Goal: Browse casually: Explore the website without a specific task or goal

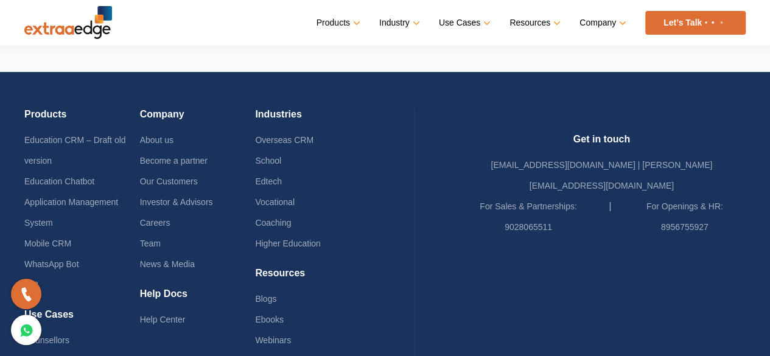
scroll to position [365, 0]
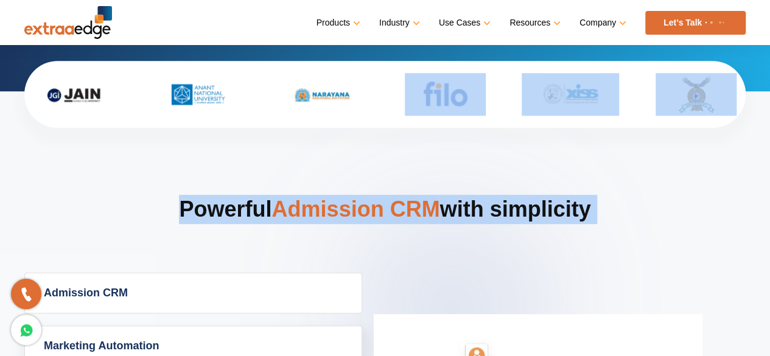
drag, startPoint x: 273, startPoint y: 154, endPoint x: 408, endPoint y: 82, distance: 152.8
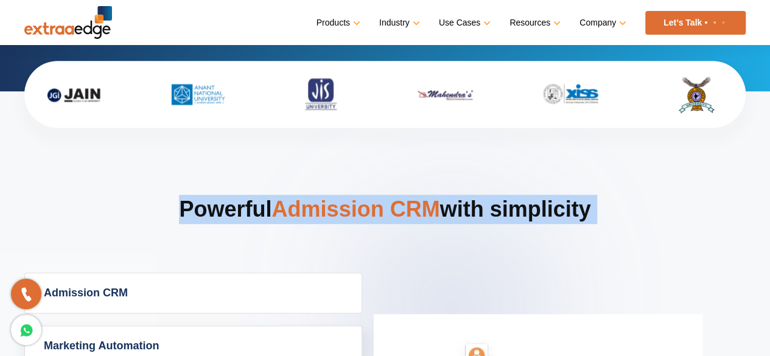
drag, startPoint x: 386, startPoint y: 162, endPoint x: 382, endPoint y: 208, distance: 45.8
click at [382, 208] on span "Admission CRM" at bounding box center [355, 209] width 168 height 25
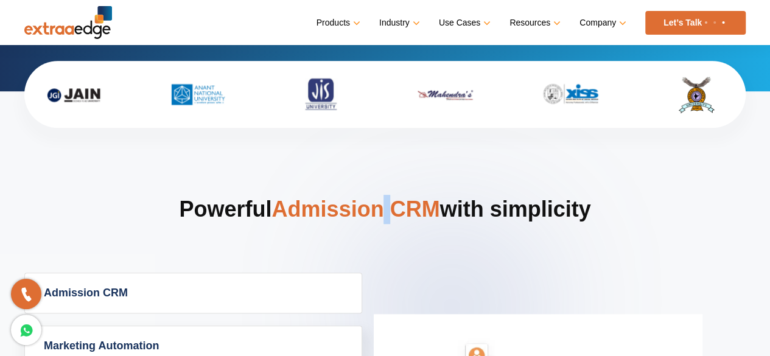
click at [382, 208] on span "Admission CRM" at bounding box center [355, 209] width 168 height 25
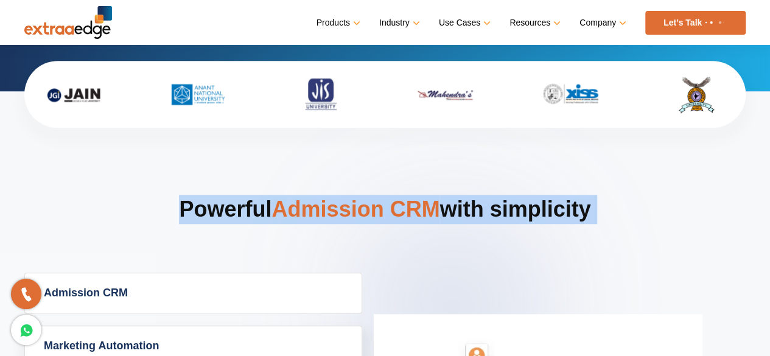
click at [382, 208] on span "Admission CRM" at bounding box center [355, 209] width 168 height 25
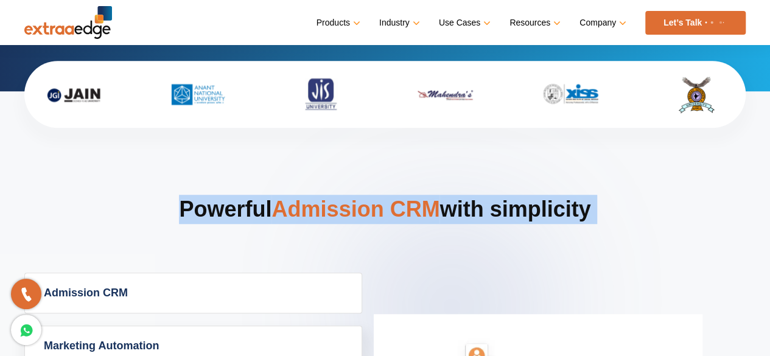
click at [382, 208] on span "Admission CRM" at bounding box center [355, 209] width 168 height 25
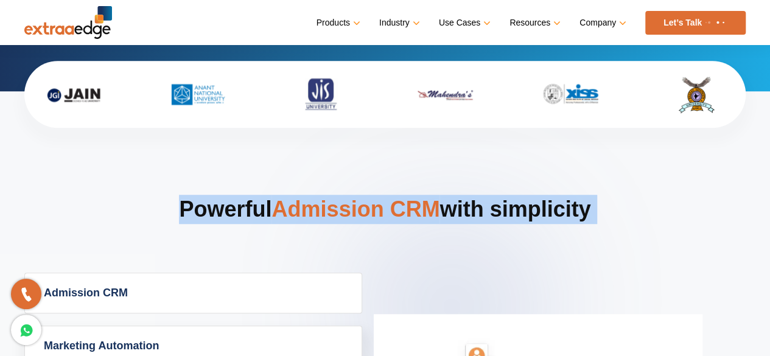
click at [382, 208] on span "Admission CRM" at bounding box center [355, 209] width 168 height 25
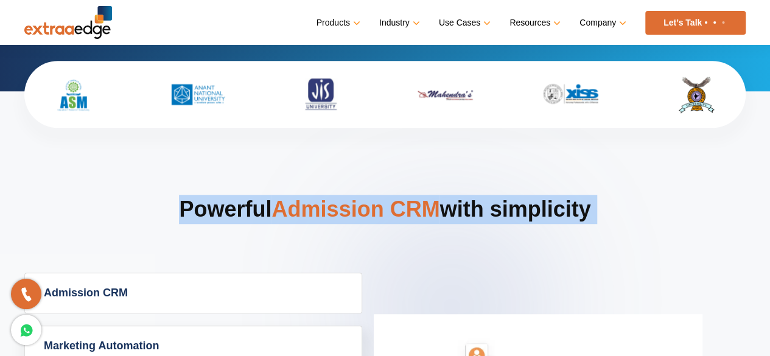
click at [382, 208] on span "Admission CRM" at bounding box center [355, 209] width 168 height 25
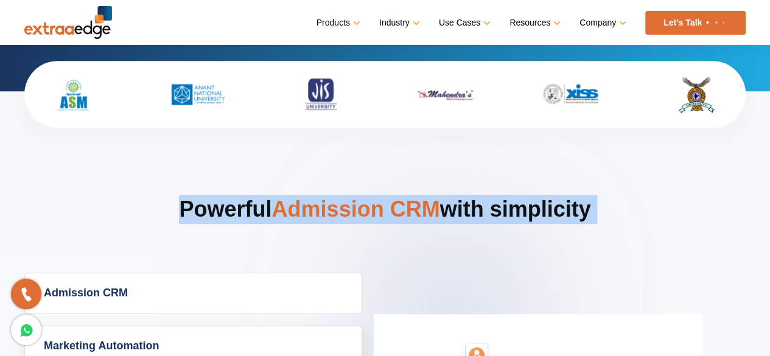
click at [382, 208] on span "Admission CRM" at bounding box center [355, 209] width 168 height 25
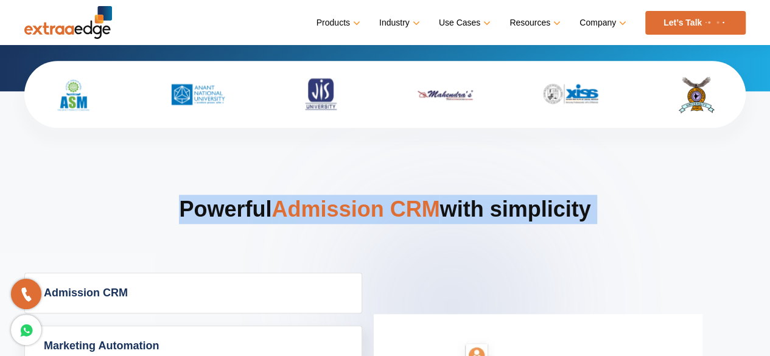
click at [382, 208] on span "Admission CRM" at bounding box center [355, 209] width 168 height 25
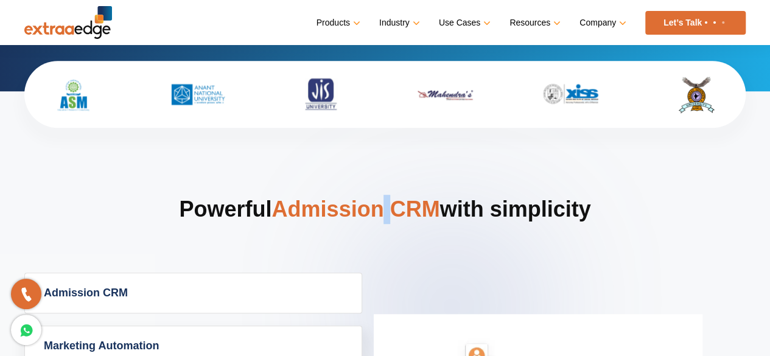
click at [382, 208] on span "Admission CRM" at bounding box center [355, 209] width 168 height 25
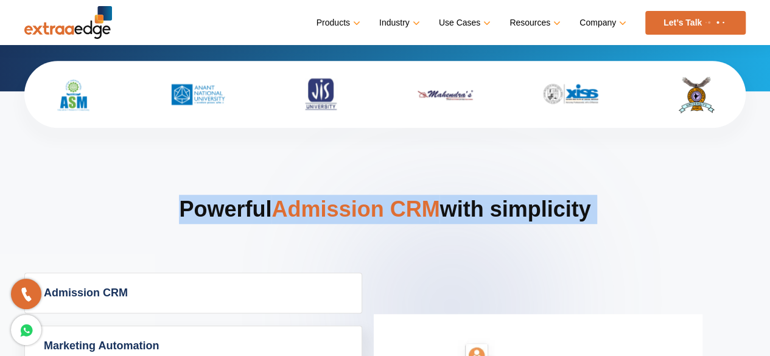
click at [382, 208] on span "Admission CRM" at bounding box center [355, 209] width 168 height 25
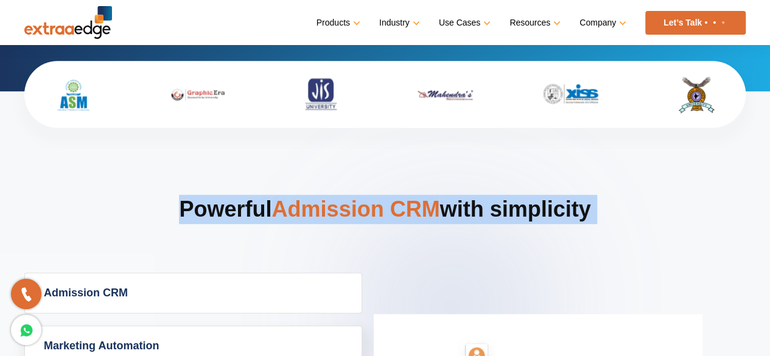
click at [382, 208] on span "Admission CRM" at bounding box center [355, 209] width 168 height 25
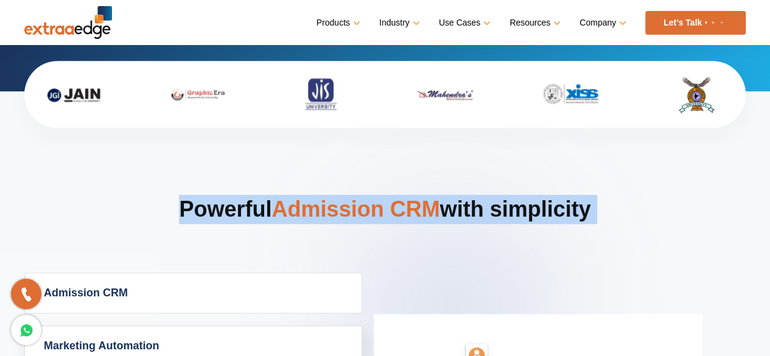
click at [382, 208] on span "Admission CRM" at bounding box center [355, 209] width 168 height 25
click at [380, 209] on span "Admission CRM" at bounding box center [355, 209] width 168 height 25
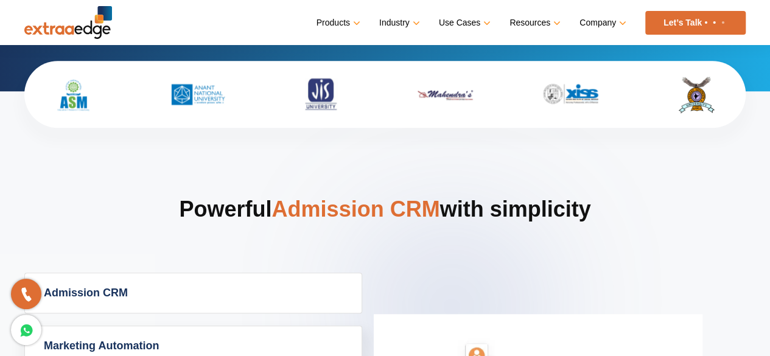
click at [4, 9] on div "Menu Close Products Education CRM Streamline your entire admissions process on …" at bounding box center [385, 22] width 770 height 45
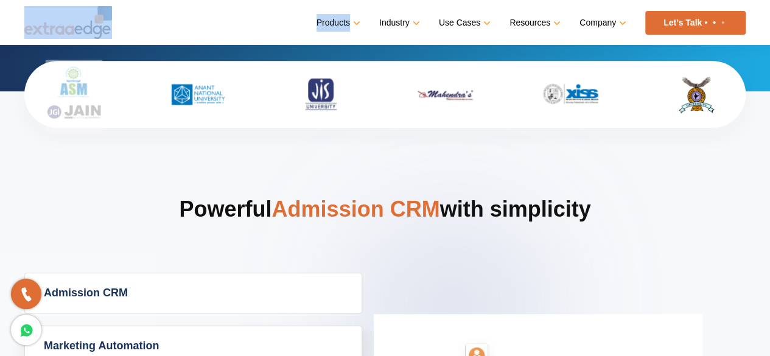
click at [4, 9] on div "Menu Close Products Education CRM Streamline your entire admissions process on …" at bounding box center [385, 22] width 770 height 45
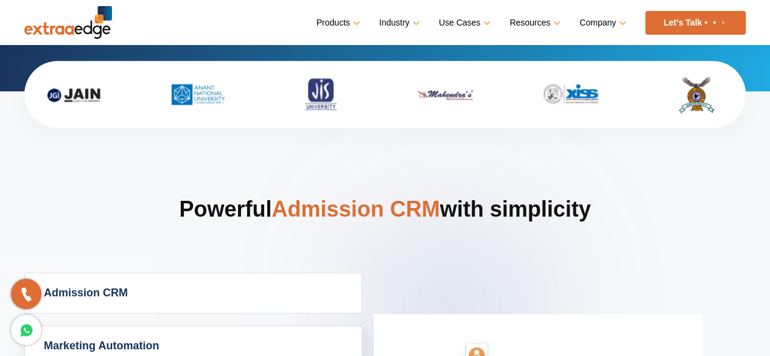
click at [88, 240] on h2 "Powerful Admission CRM with simplicity" at bounding box center [384, 234] width 721 height 78
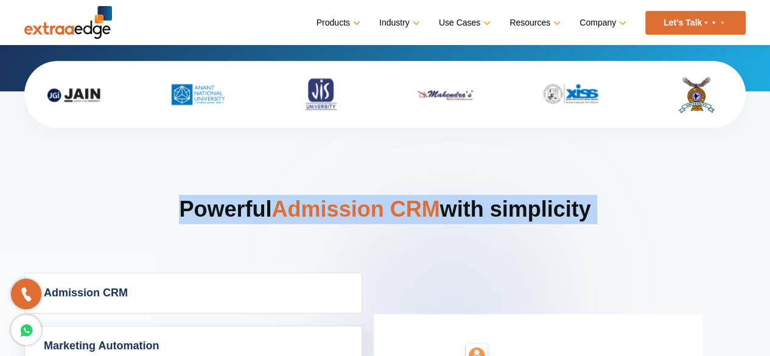
click at [88, 240] on h2 "Powerful Admission CRM with simplicity" at bounding box center [384, 234] width 721 height 78
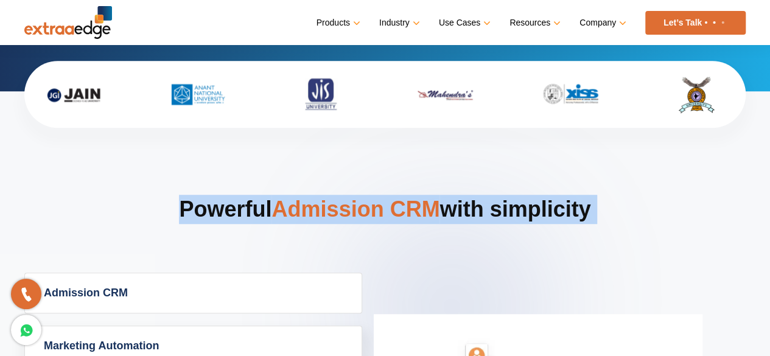
click at [88, 240] on h2 "Powerful Admission CRM with simplicity" at bounding box center [384, 234] width 721 height 78
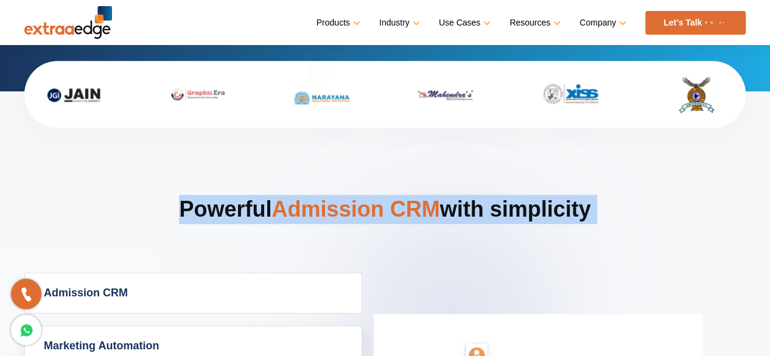
click at [88, 240] on h2 "Powerful Admission CRM with simplicity" at bounding box center [384, 234] width 721 height 78
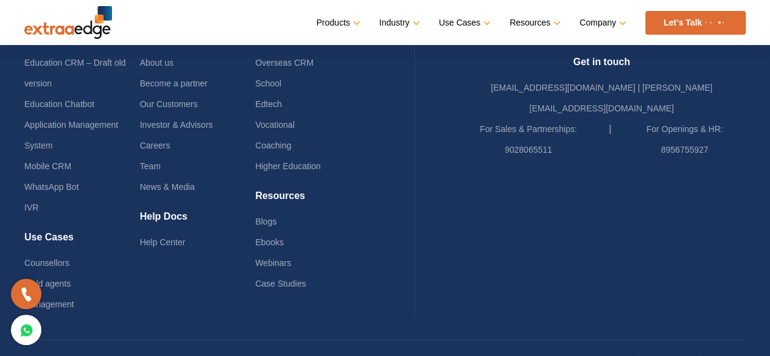
scroll to position [3015, 0]
click at [371, 198] on h4 "Resources" at bounding box center [313, 200] width 116 height 21
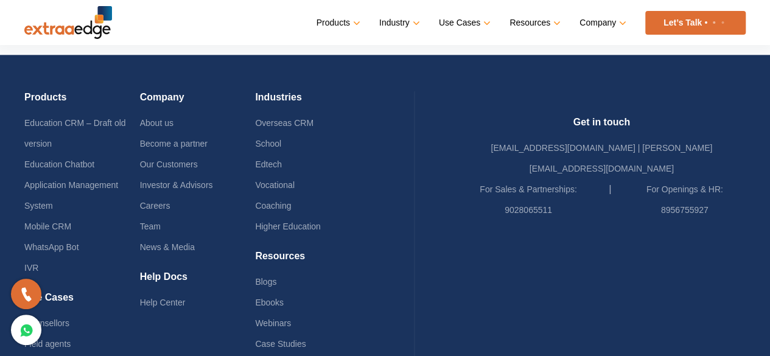
scroll to position [3075, 0]
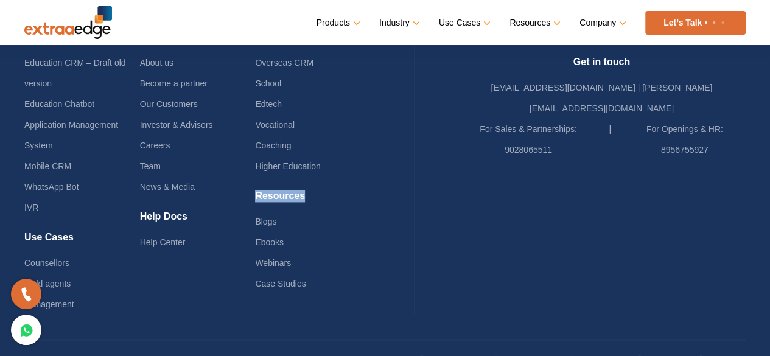
click at [371, 198] on h4 "Resources" at bounding box center [313, 200] width 116 height 21
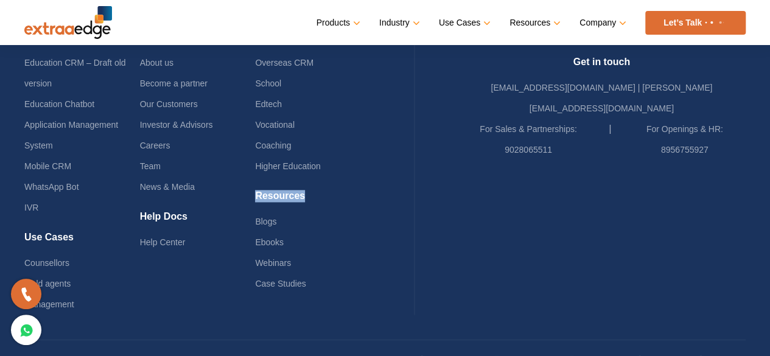
click at [371, 198] on h4 "Resources" at bounding box center [313, 200] width 116 height 21
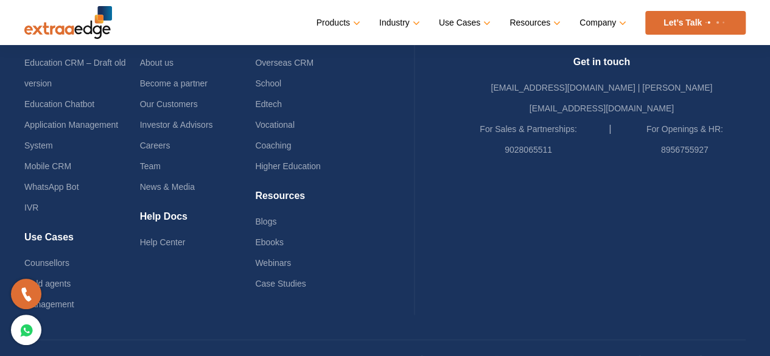
click at [371, 198] on h4 "Resources" at bounding box center [313, 200] width 116 height 21
click at [371, 197] on h4 "Resources" at bounding box center [313, 200] width 116 height 21
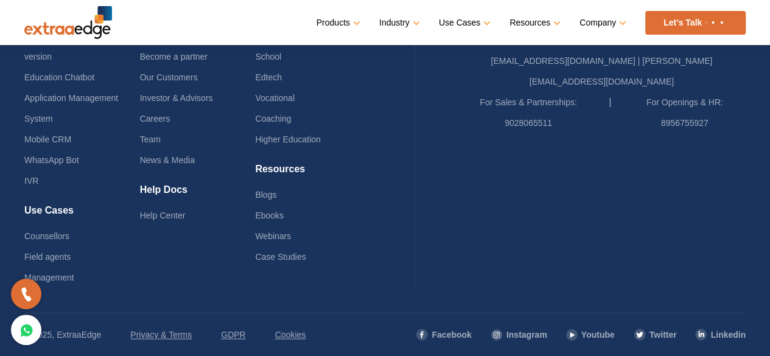
scroll to position [3032, 0]
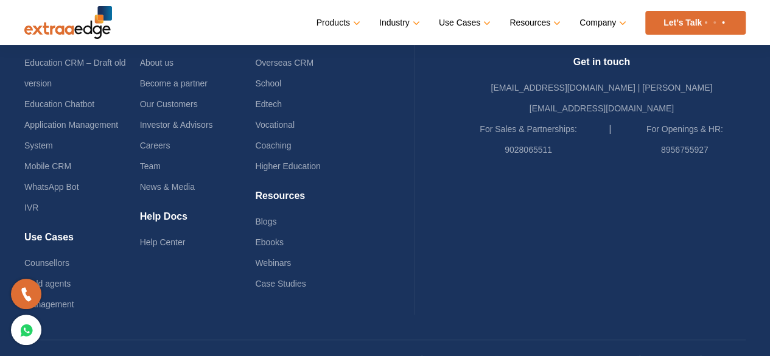
click at [371, 197] on h4 "Resources" at bounding box center [313, 200] width 116 height 21
click at [371, 195] on h4 "Resources" at bounding box center [313, 200] width 116 height 21
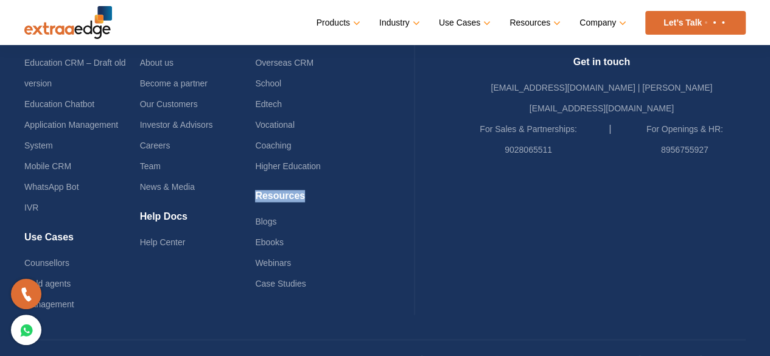
click at [371, 195] on h4 "Resources" at bounding box center [313, 200] width 116 height 21
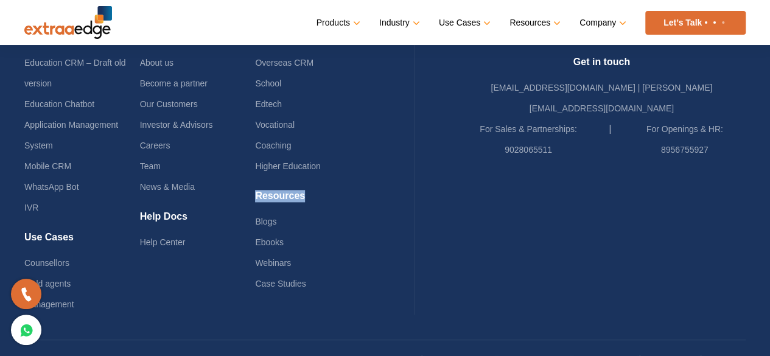
click at [371, 195] on h4 "Resources" at bounding box center [313, 200] width 116 height 21
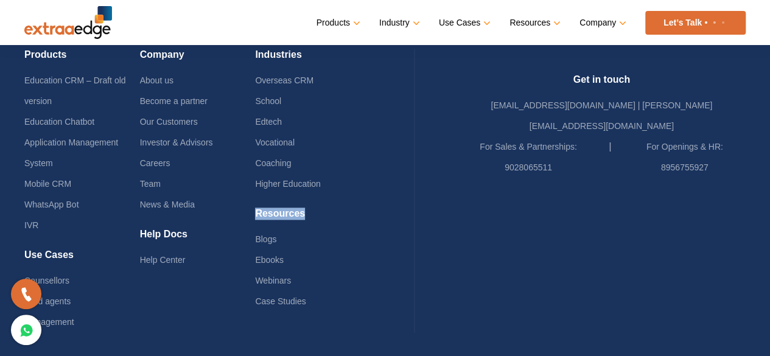
click at [371, 208] on h4 "Resources" at bounding box center [313, 218] width 116 height 21
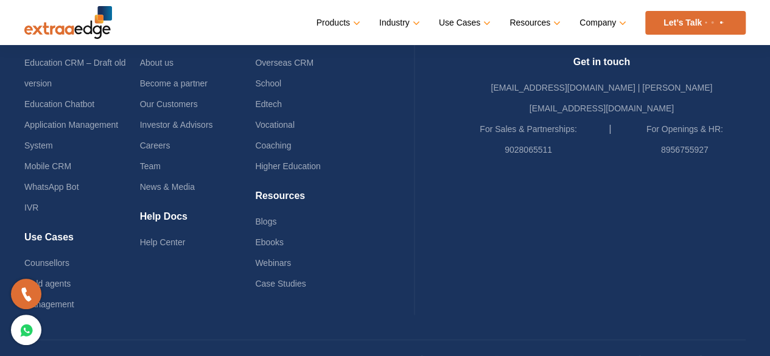
click at [371, 195] on h4 "Resources" at bounding box center [313, 200] width 116 height 21
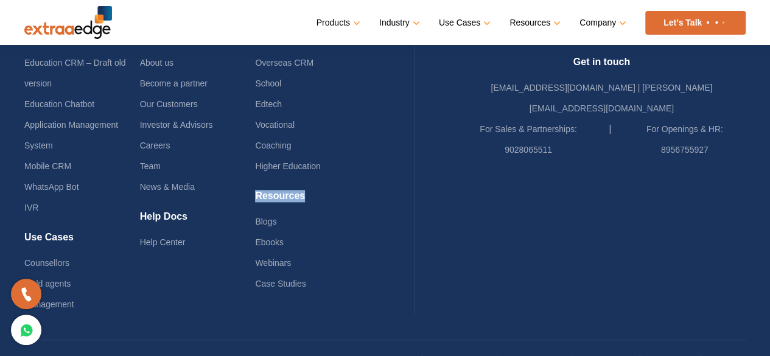
click at [371, 195] on h4 "Resources" at bounding box center [313, 200] width 116 height 21
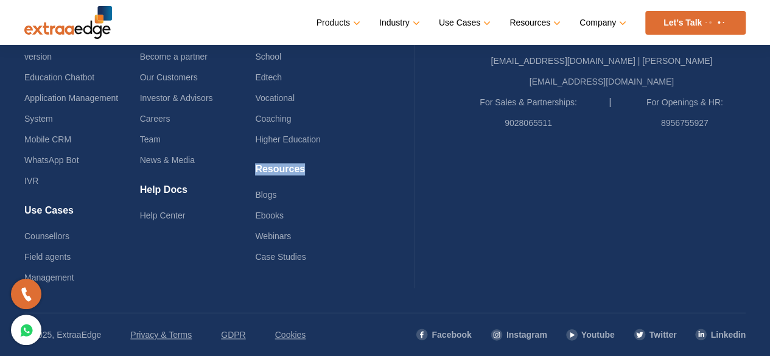
scroll to position [3015, 0]
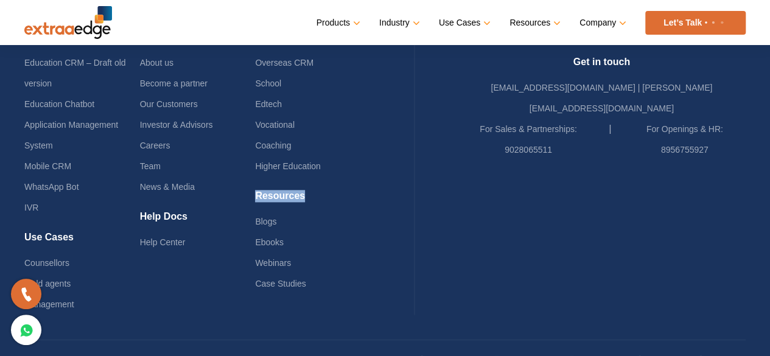
click at [371, 195] on h4 "Resources" at bounding box center [313, 200] width 116 height 21
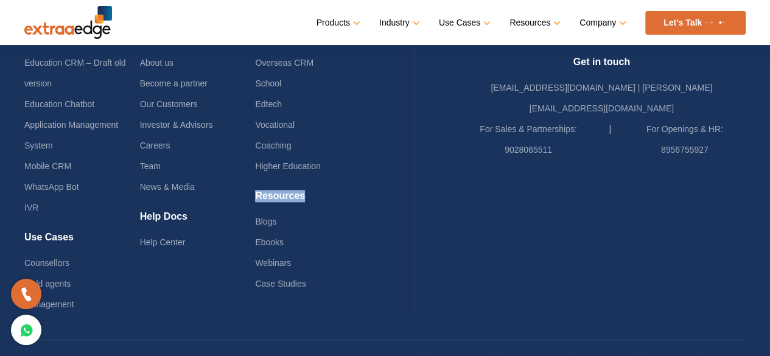
click at [371, 195] on h4 "Resources" at bounding box center [313, 200] width 116 height 21
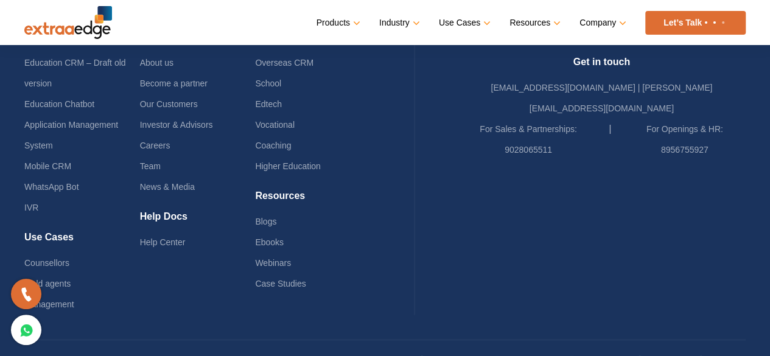
click at [371, 195] on h4 "Resources" at bounding box center [313, 200] width 116 height 21
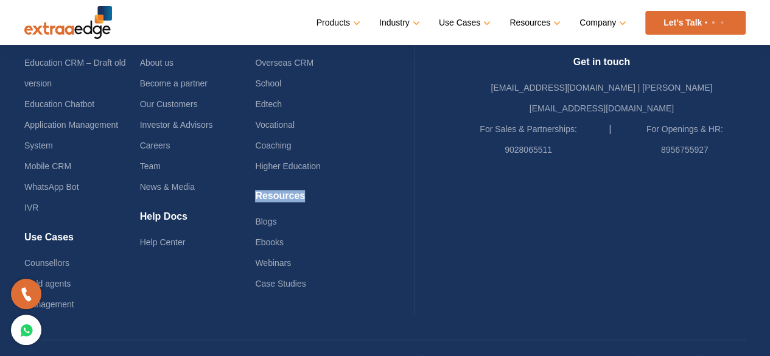
click at [371, 195] on h4 "Resources" at bounding box center [313, 200] width 116 height 21
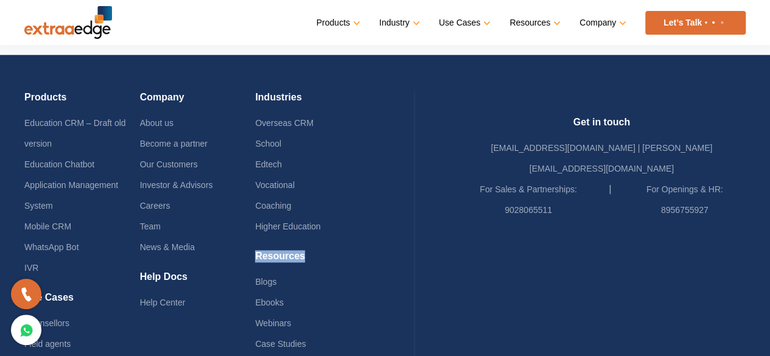
scroll to position [3075, 0]
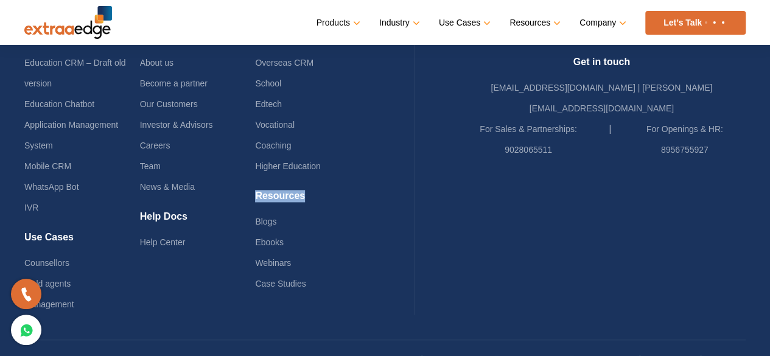
click at [371, 195] on h4 "Resources" at bounding box center [313, 200] width 116 height 21
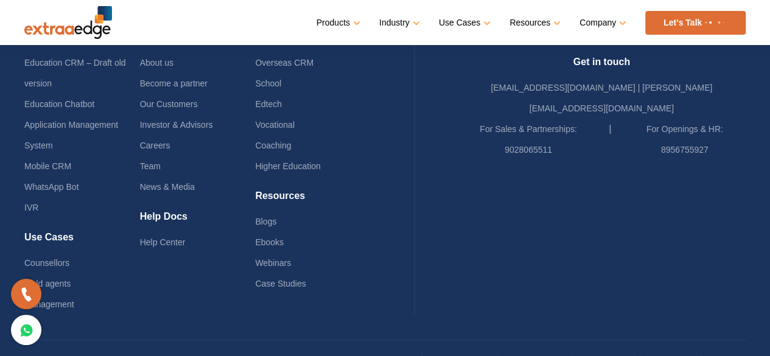
click at [371, 195] on h4 "Resources" at bounding box center [313, 200] width 116 height 21
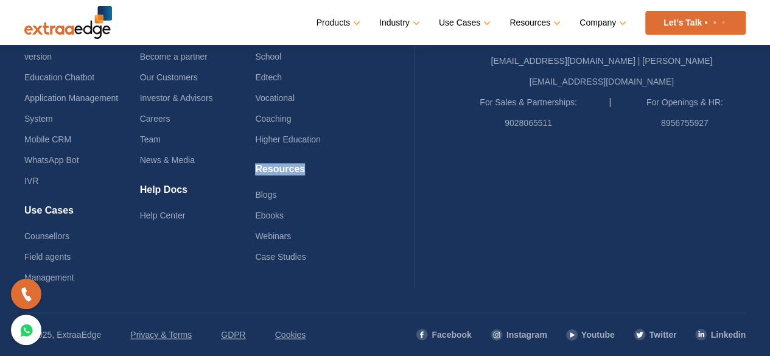
scroll to position [3032, 0]
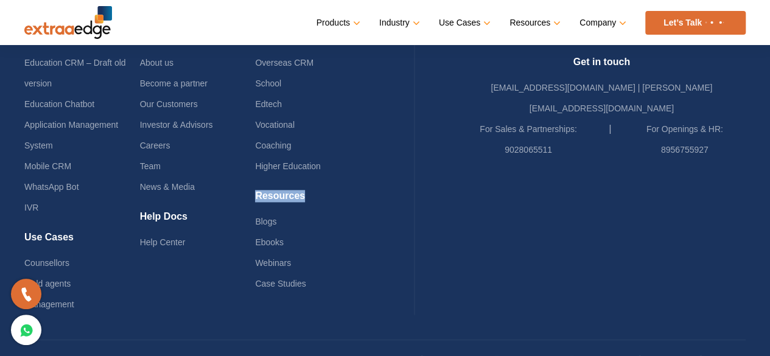
click at [371, 195] on h4 "Resources" at bounding box center [313, 200] width 116 height 21
click at [371, 194] on h4 "Resources" at bounding box center [313, 200] width 116 height 21
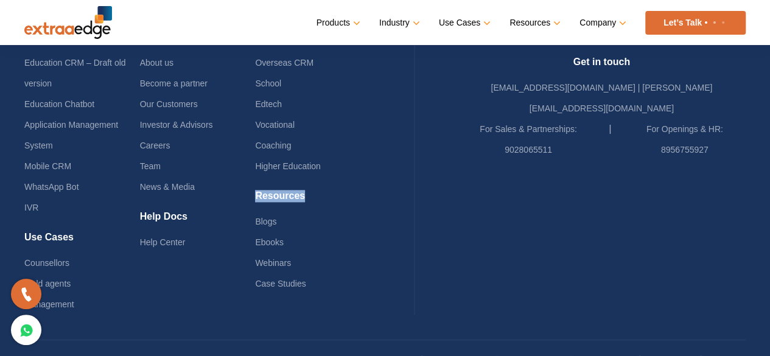
click at [371, 194] on h4 "Resources" at bounding box center [313, 200] width 116 height 21
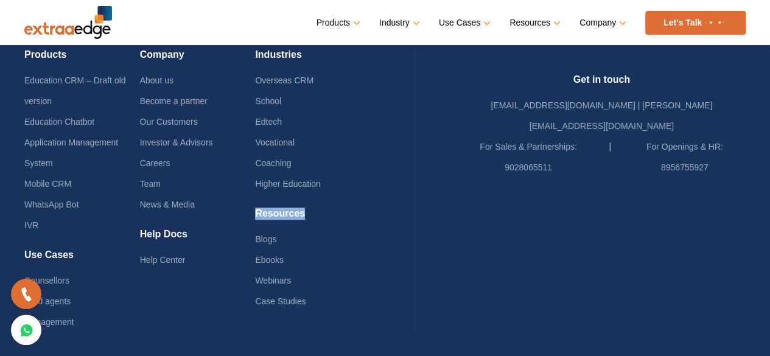
click at [371, 208] on h4 "Resources" at bounding box center [313, 218] width 116 height 21
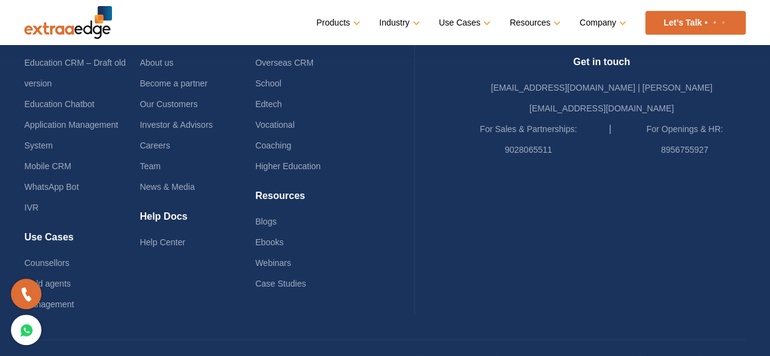
click at [371, 194] on h4 "Resources" at bounding box center [313, 200] width 116 height 21
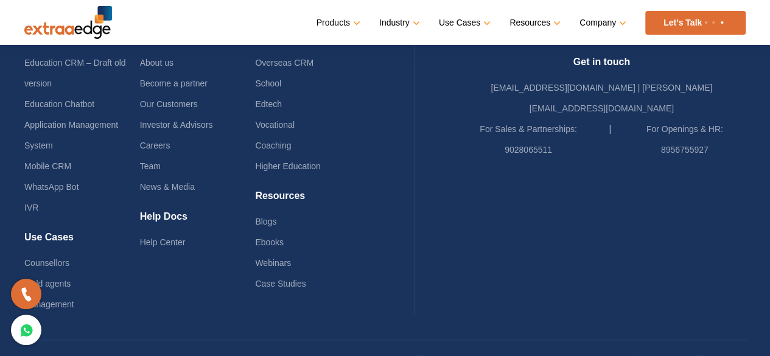
click at [371, 194] on h4 "Resources" at bounding box center [313, 200] width 116 height 21
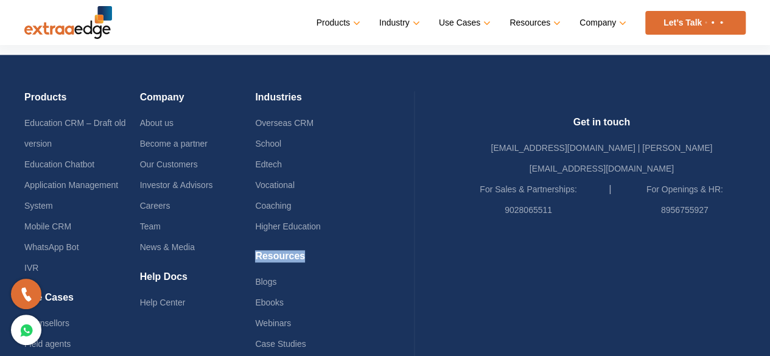
scroll to position [3075, 0]
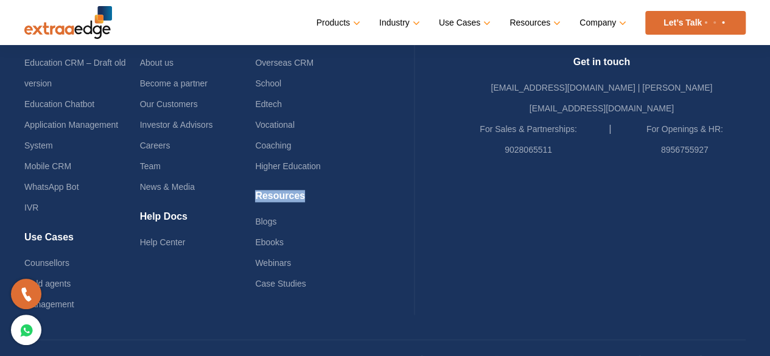
click at [371, 190] on h4 "Resources" at bounding box center [313, 200] width 116 height 21
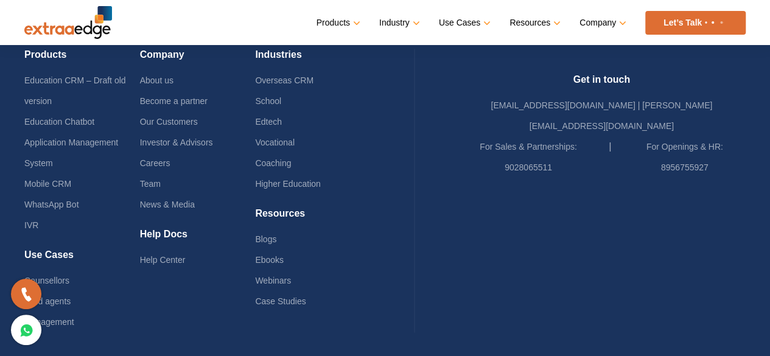
scroll to position [3050, 0]
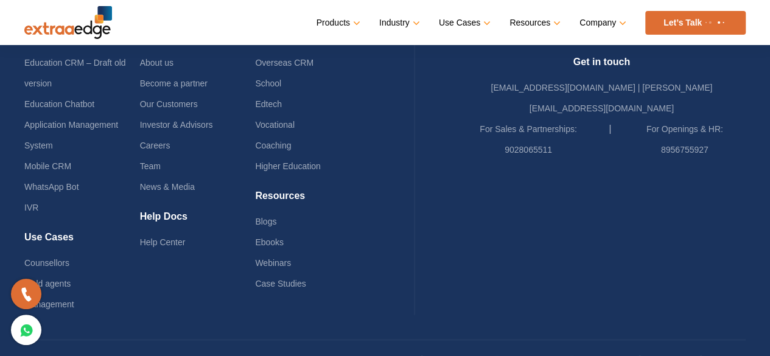
click at [349, 158] on li "Higher Education" at bounding box center [313, 166] width 116 height 21
click at [349, 161] on li "Higher Education" at bounding box center [313, 166] width 116 height 21
click at [363, 174] on div "Industries Overseas CRM School Edtech Vocational Coaching Higher Education" at bounding box center [313, 110] width 116 height 159
click at [366, 176] on div "Industries Overseas CRM School Edtech Vocational Coaching Higher Education" at bounding box center [313, 110] width 116 height 159
click at [366, 177] on div "Industries Overseas CRM School Edtech Vocational Coaching Higher Education" at bounding box center [313, 110] width 116 height 159
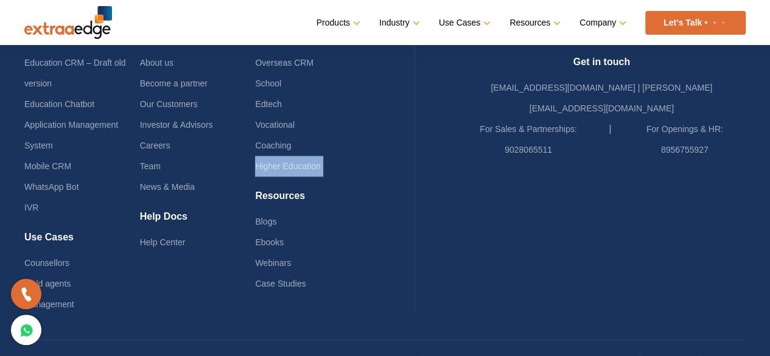
click at [366, 177] on div "Industries Overseas CRM School Edtech Vocational Coaching Higher Education" at bounding box center [313, 110] width 116 height 159
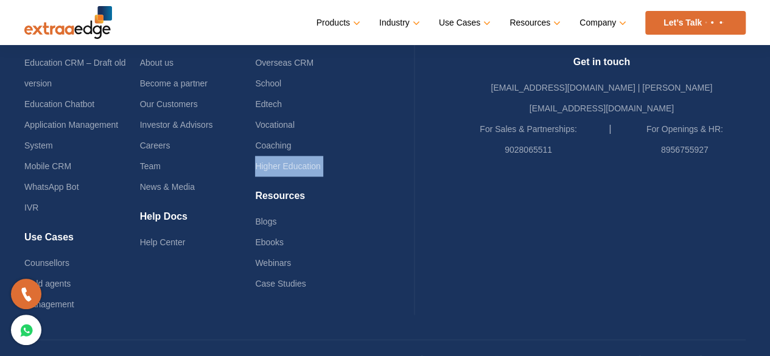
click at [366, 177] on div "Industries Overseas CRM School Edtech Vocational Coaching Higher Education" at bounding box center [313, 110] width 116 height 159
click at [366, 178] on div "Industries Overseas CRM School Edtech Vocational Coaching Higher Education" at bounding box center [313, 110] width 116 height 159
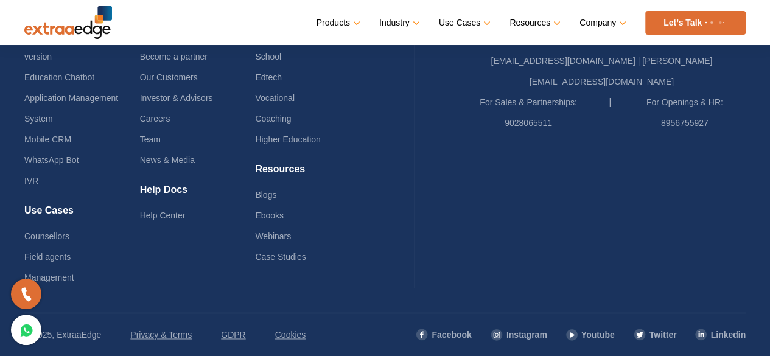
scroll to position [3015, 0]
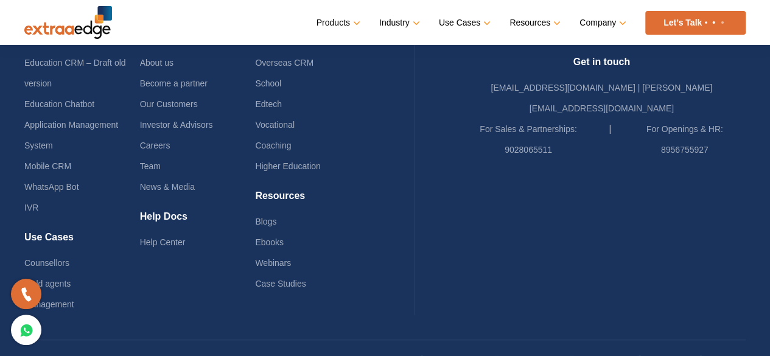
click at [366, 179] on div "Industries Overseas CRM School Edtech Vocational Coaching Higher Education" at bounding box center [313, 110] width 116 height 159
click at [366, 180] on div "Industries Overseas CRM School Edtech Vocational Coaching Higher Education" at bounding box center [313, 110] width 116 height 159
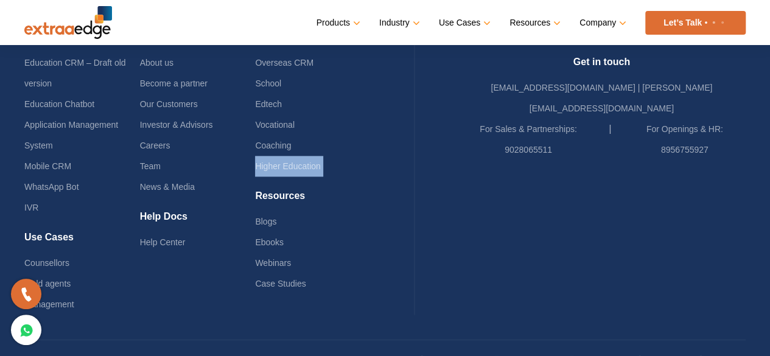
click at [366, 180] on div "Industries Overseas CRM School Edtech Vocational Coaching Higher Education" at bounding box center [313, 110] width 116 height 159
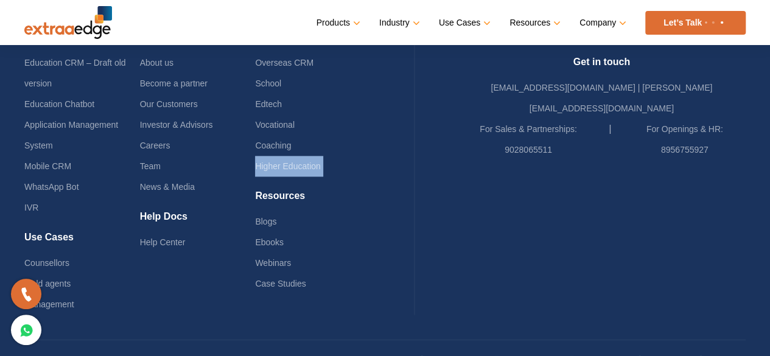
click at [366, 180] on div "Industries Overseas CRM School Edtech Vocational Coaching Higher Education" at bounding box center [313, 110] width 116 height 159
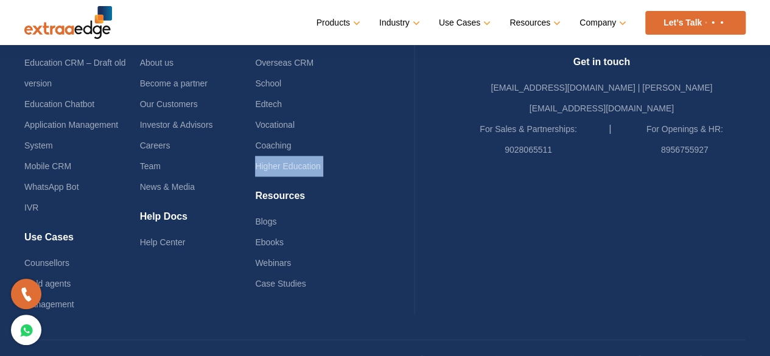
click at [366, 180] on div "Industries Overseas CRM School Edtech Vocational Coaching Higher Education" at bounding box center [313, 110] width 116 height 159
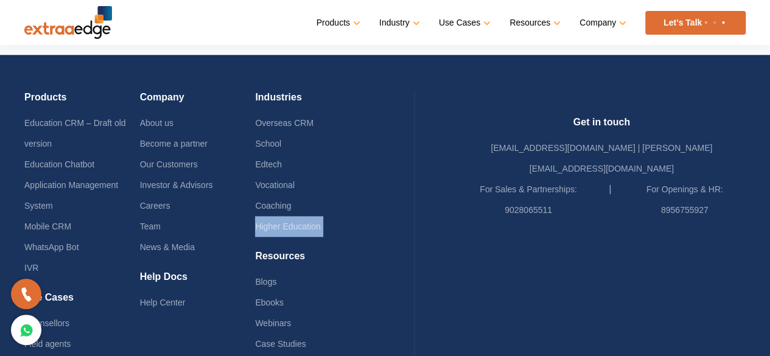
scroll to position [3075, 0]
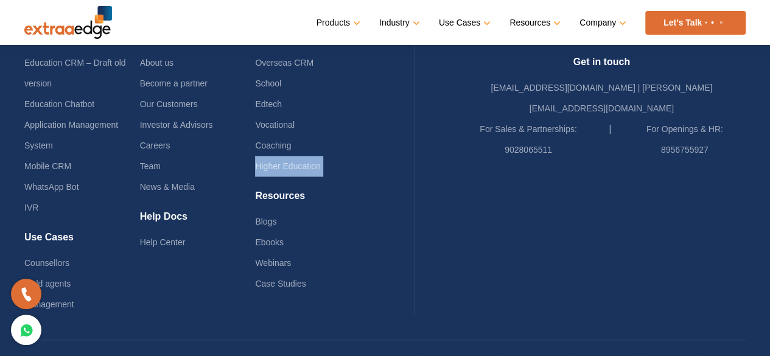
click at [366, 180] on div "Industries Overseas CRM School Edtech Vocational Coaching Higher Education" at bounding box center [313, 110] width 116 height 159
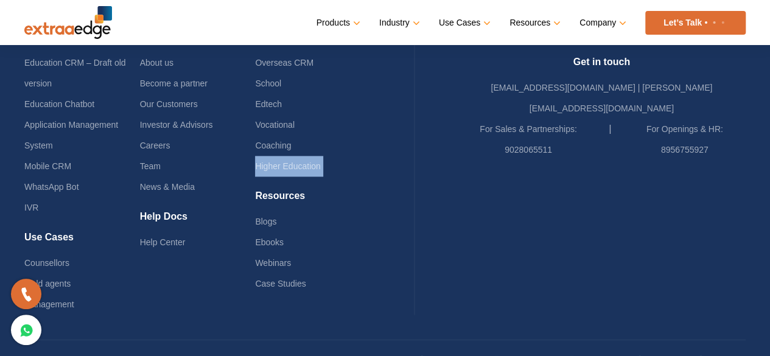
click at [366, 180] on div "Industries Overseas CRM School Edtech Vocational Coaching Higher Education" at bounding box center [313, 110] width 116 height 159
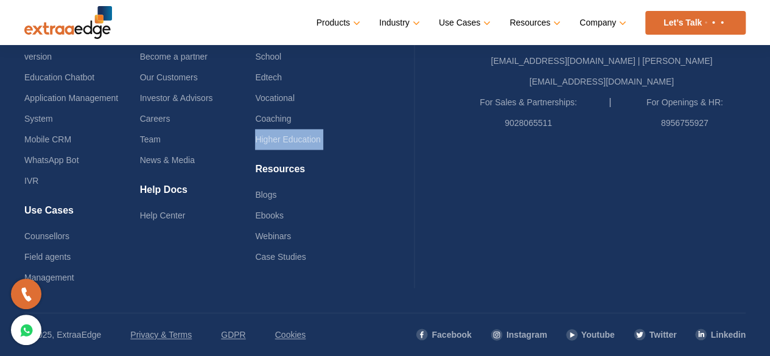
scroll to position [3032, 0]
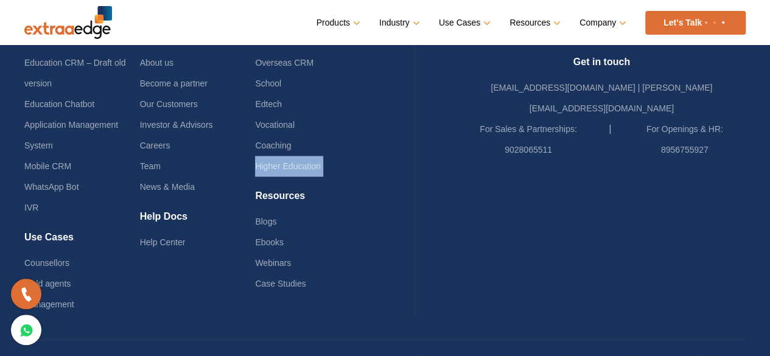
click at [366, 180] on div "Industries Overseas CRM School Edtech Vocational Coaching Higher Education" at bounding box center [313, 110] width 116 height 159
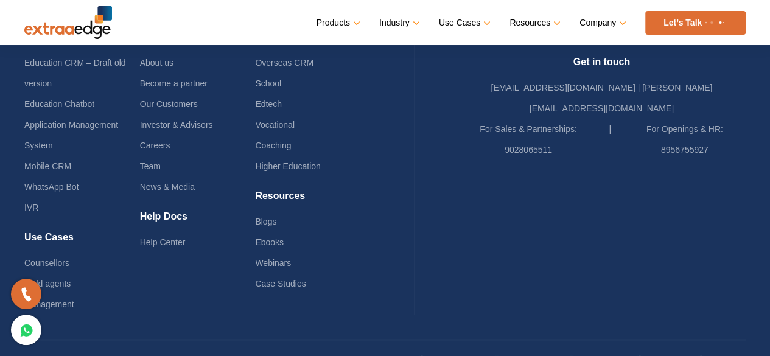
click at [366, 180] on div "Industries Overseas CRM School Edtech Vocational Coaching Higher Education" at bounding box center [313, 110] width 116 height 159
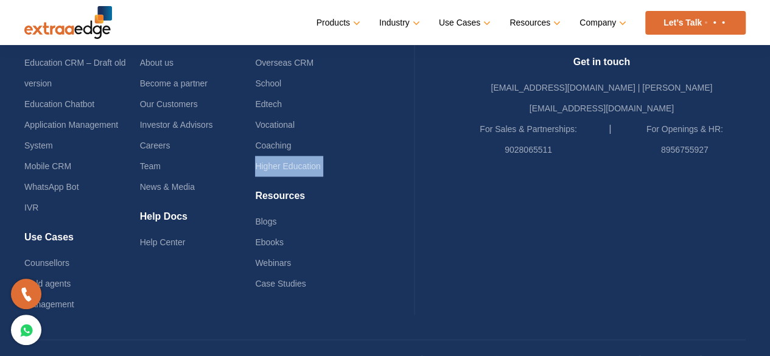
click at [366, 180] on div "Industries Overseas CRM School Edtech Vocational Coaching Higher Education" at bounding box center [313, 110] width 116 height 159
click at [365, 180] on div "Industries Overseas CRM School Edtech Vocational Coaching Higher Education" at bounding box center [313, 110] width 116 height 159
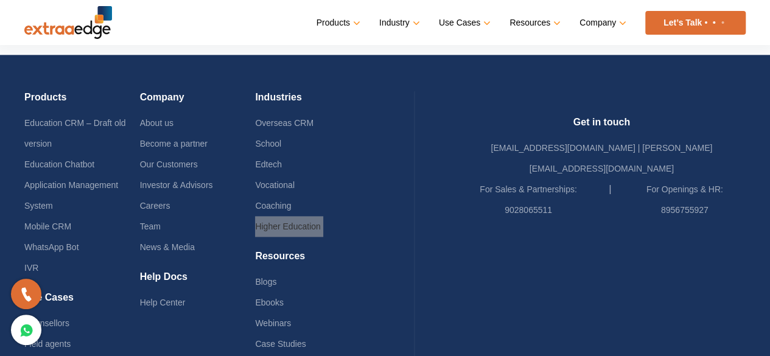
scroll to position [3075, 0]
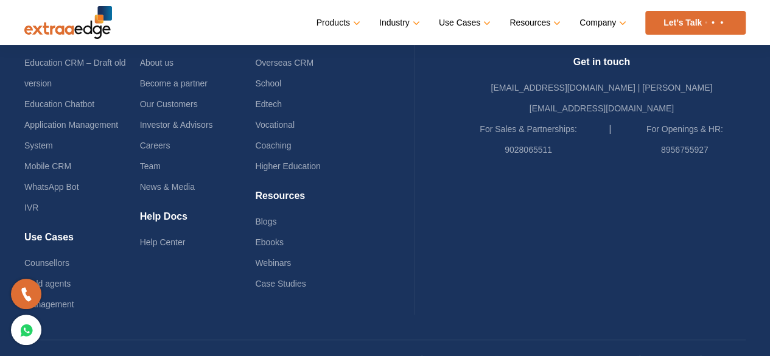
click at [354, 285] on li "Case Studies" at bounding box center [313, 283] width 116 height 21
click at [371, 171] on div "Industries Overseas CRM School Edtech Vocational Coaching Higher Education" at bounding box center [313, 110] width 116 height 159
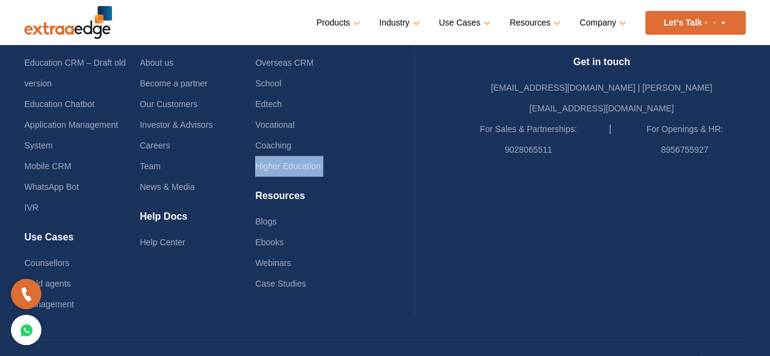
click at [371, 171] on div "Industries Overseas CRM School Edtech Vocational Coaching Higher Education" at bounding box center [313, 110] width 116 height 159
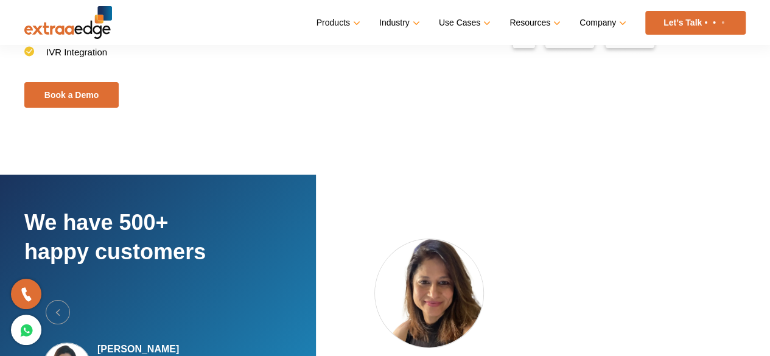
scroll to position [2120, 0]
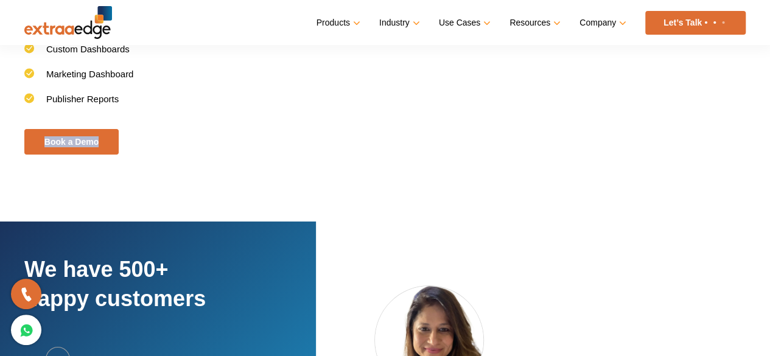
click at [180, 81] on li "Marketing Dashboard" at bounding box center [197, 80] width 346 height 25
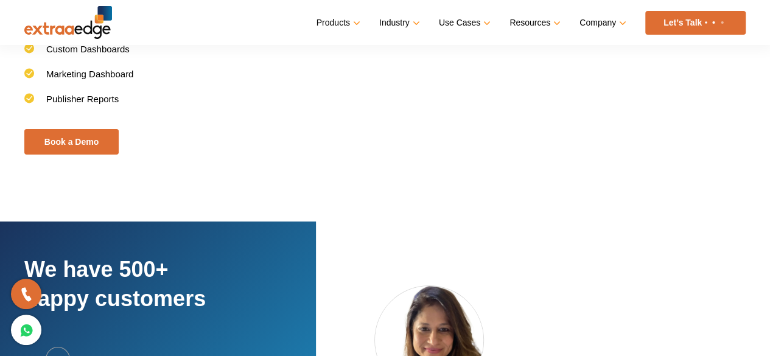
click at [180, 81] on li "Marketing Dashboard" at bounding box center [197, 80] width 346 height 25
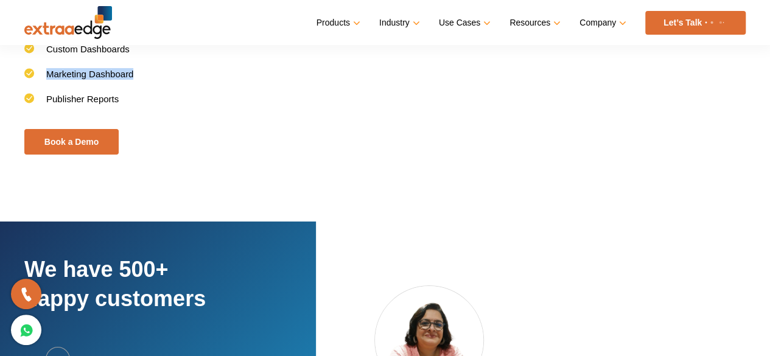
click at [180, 81] on li "Marketing Dashboard" at bounding box center [197, 80] width 346 height 25
click at [179, 82] on li "Marketing Dashboard" at bounding box center [197, 80] width 346 height 25
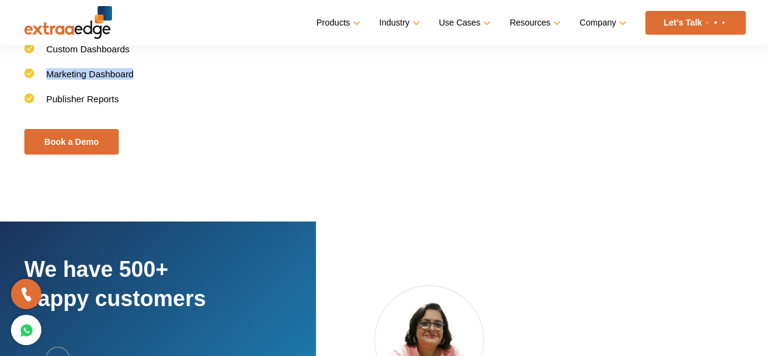
click at [179, 82] on li "Marketing Dashboard" at bounding box center [197, 80] width 346 height 25
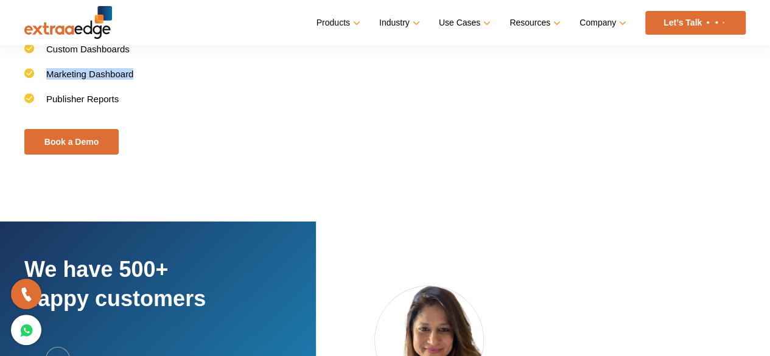
click at [178, 82] on li "Marketing Dashboard" at bounding box center [197, 80] width 346 height 25
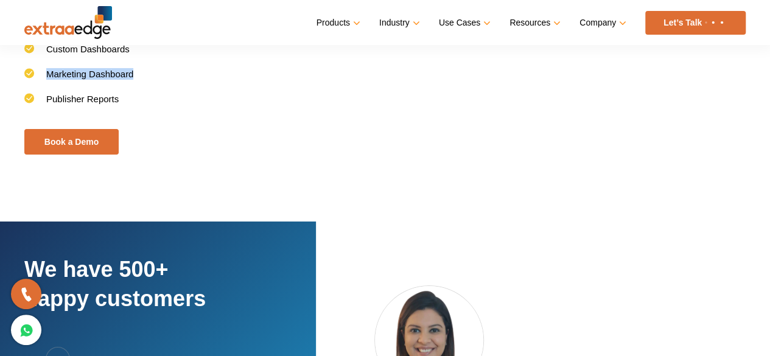
click at [178, 82] on li "Marketing Dashboard" at bounding box center [197, 80] width 346 height 25
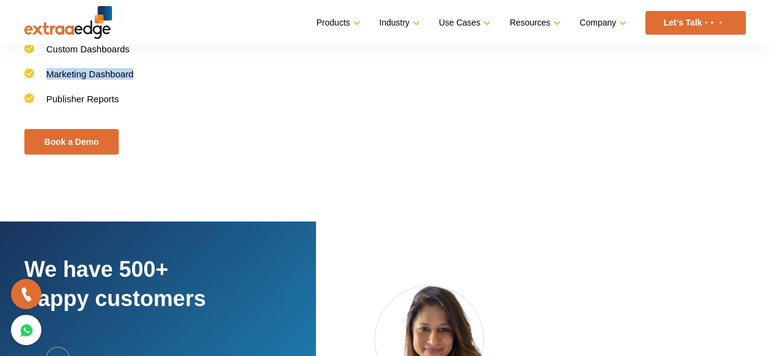
click at [178, 82] on li "Marketing Dashboard" at bounding box center [197, 80] width 346 height 25
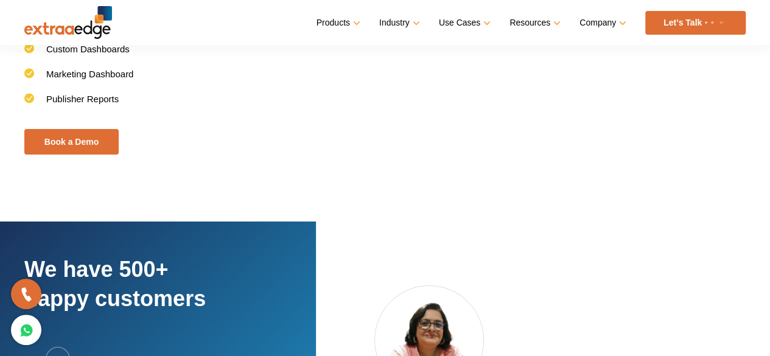
click at [178, 82] on li "Marketing Dashboard" at bounding box center [197, 80] width 346 height 25
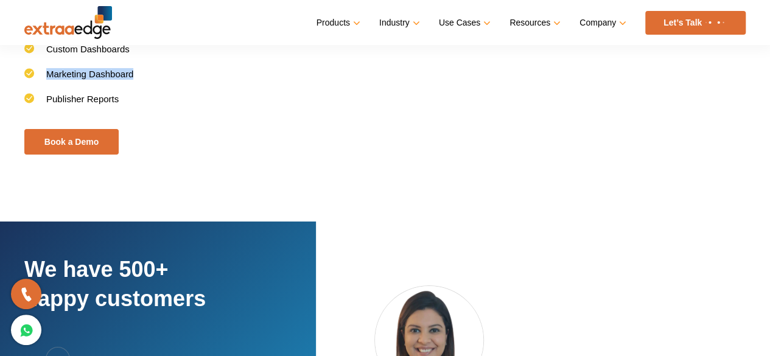
click at [178, 82] on li "Marketing Dashboard" at bounding box center [197, 80] width 346 height 25
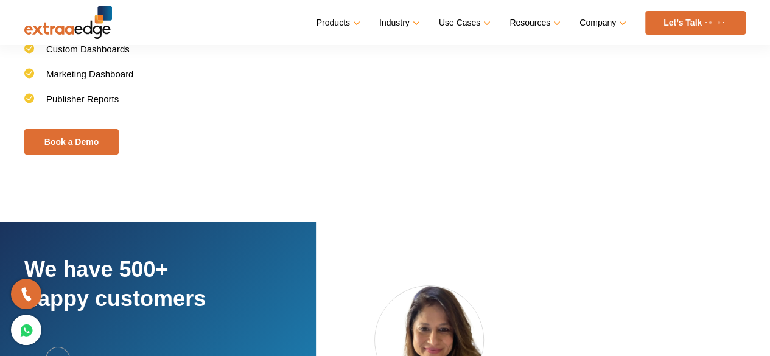
click at [178, 82] on li "Marketing Dashboard" at bounding box center [197, 80] width 346 height 25
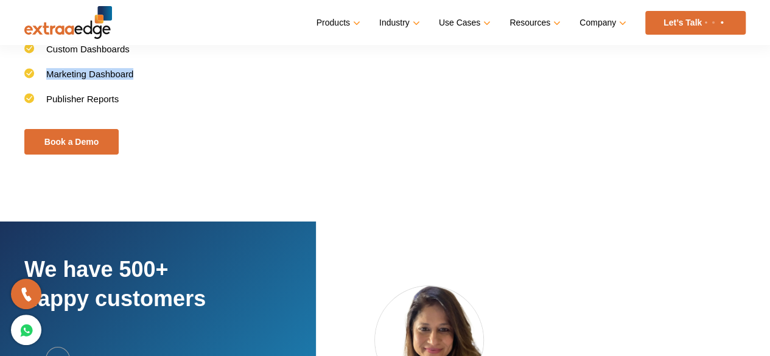
click at [178, 82] on li "Marketing Dashboard" at bounding box center [197, 80] width 346 height 25
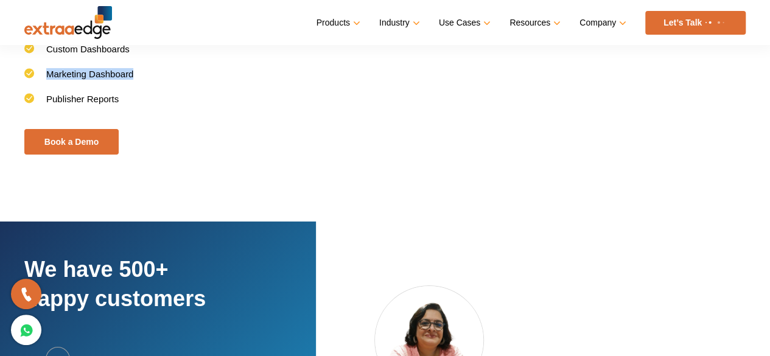
click at [178, 82] on li "Marketing Dashboard" at bounding box center [197, 80] width 346 height 25
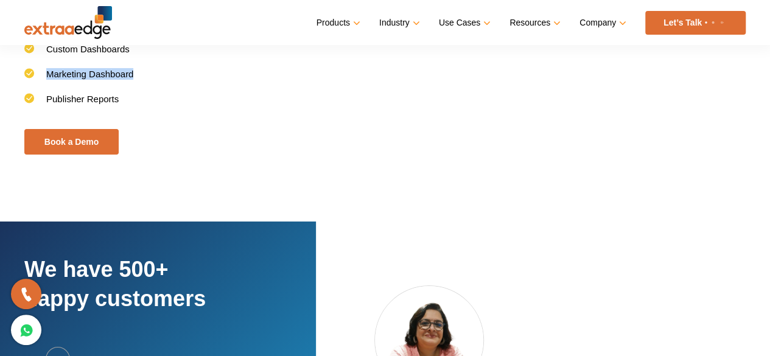
click at [178, 82] on li "Marketing Dashboard" at bounding box center [197, 80] width 346 height 25
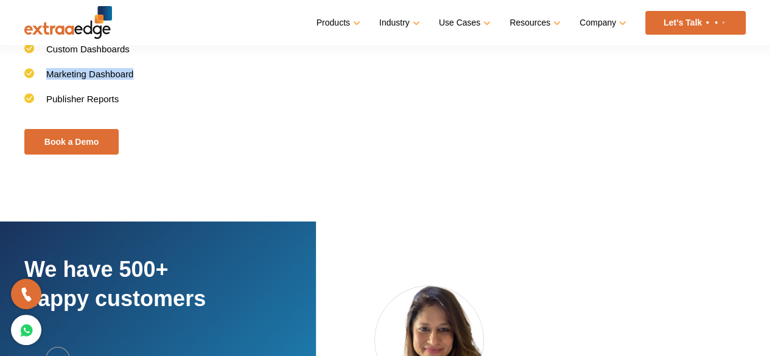
click at [178, 82] on li "Marketing Dashboard" at bounding box center [197, 80] width 346 height 25
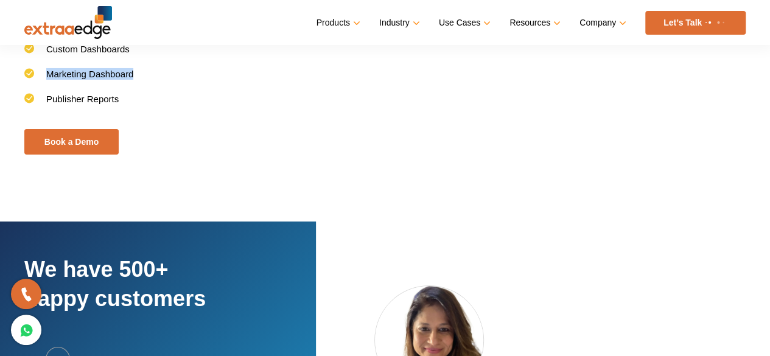
click at [178, 82] on li "Marketing Dashboard" at bounding box center [197, 80] width 346 height 25
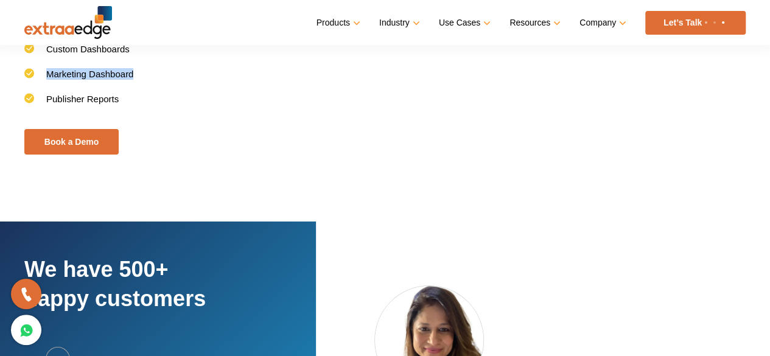
click at [178, 82] on li "Marketing Dashboard" at bounding box center [197, 80] width 346 height 25
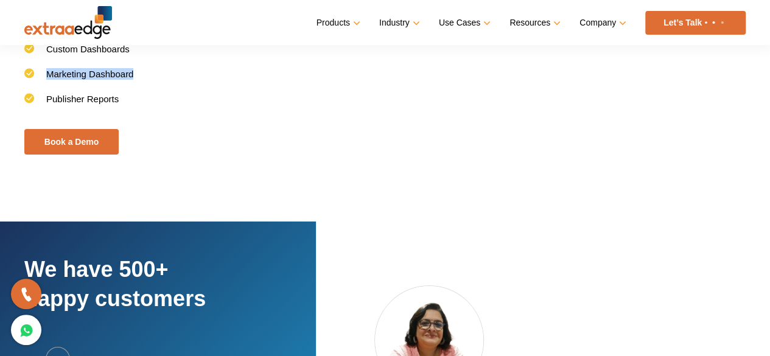
click at [178, 82] on li "Marketing Dashboard" at bounding box center [197, 80] width 346 height 25
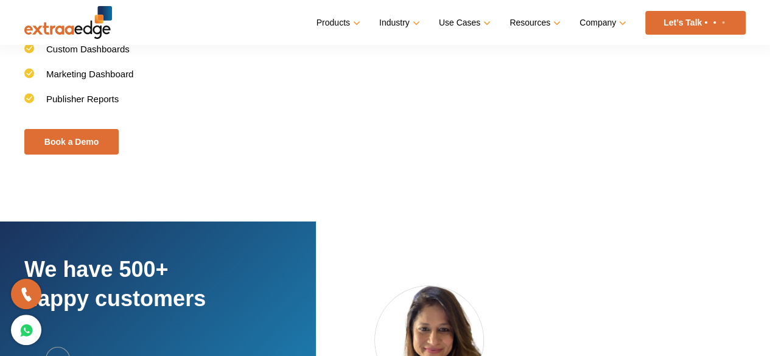
click at [198, 93] on li "Publisher Reports" at bounding box center [197, 105] width 346 height 25
click at [9, 1] on div "Menu Close Products Education CRM Streamline your entire admissions process on …" at bounding box center [385, 22] width 770 height 45
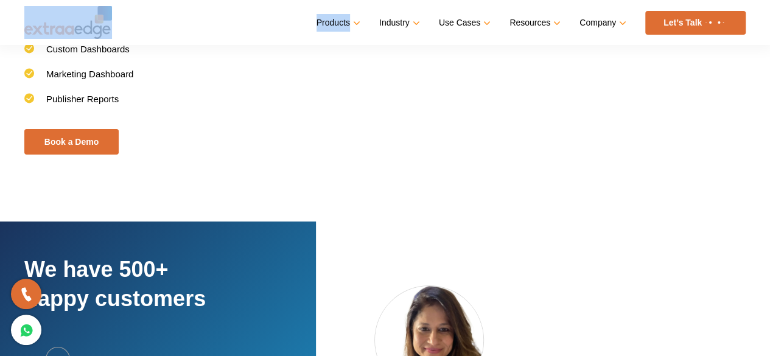
click at [9, 1] on div "Menu Close Products Education CRM Streamline your entire admissions process on …" at bounding box center [385, 22] width 770 height 45
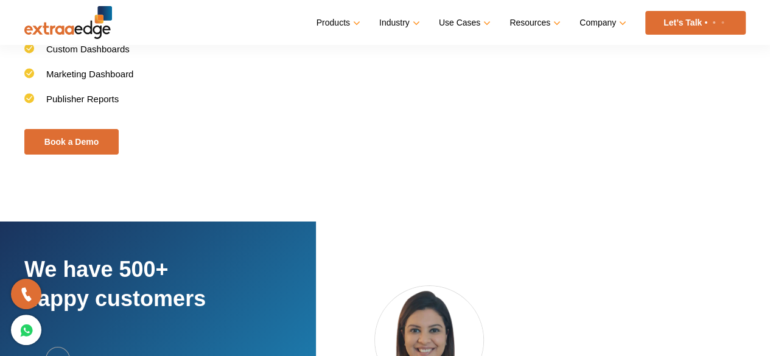
drag, startPoint x: 602, startPoint y: 125, endPoint x: 588, endPoint y: 139, distance: 20.2
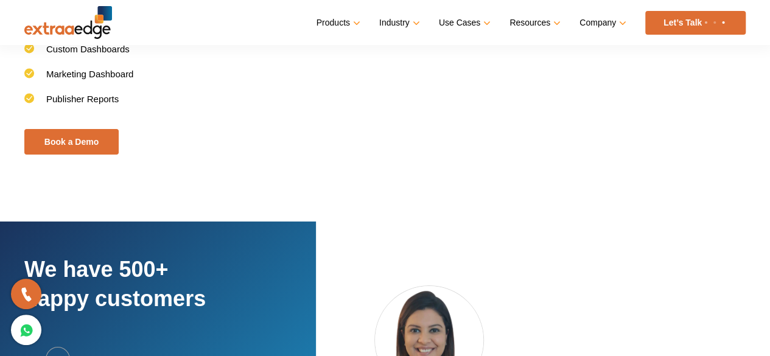
drag, startPoint x: 513, startPoint y: 110, endPoint x: 506, endPoint y: 109, distance: 7.4
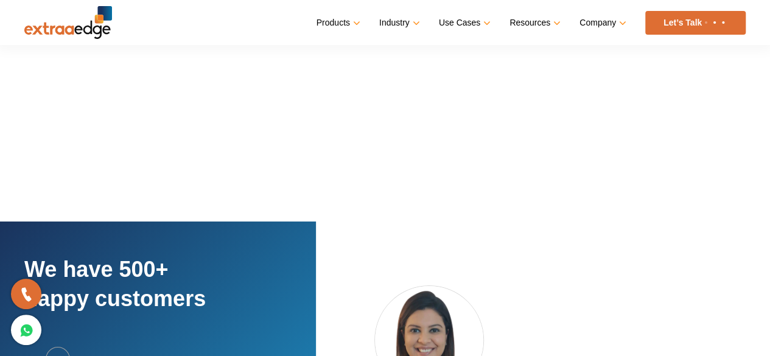
scroll to position [0, 0]
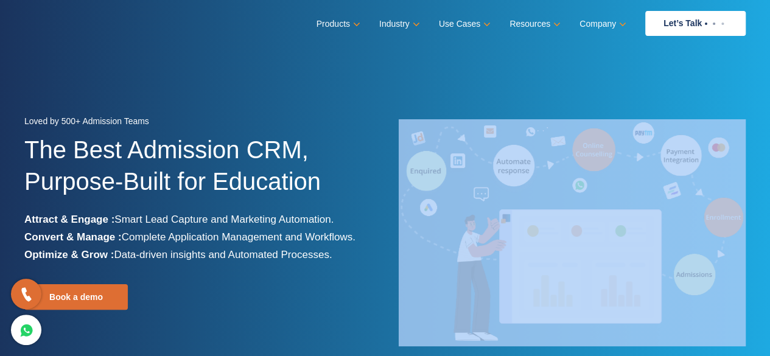
click at [392, 270] on div at bounding box center [570, 232] width 370 height 227
click at [391, 270] on div at bounding box center [570, 232] width 370 height 227
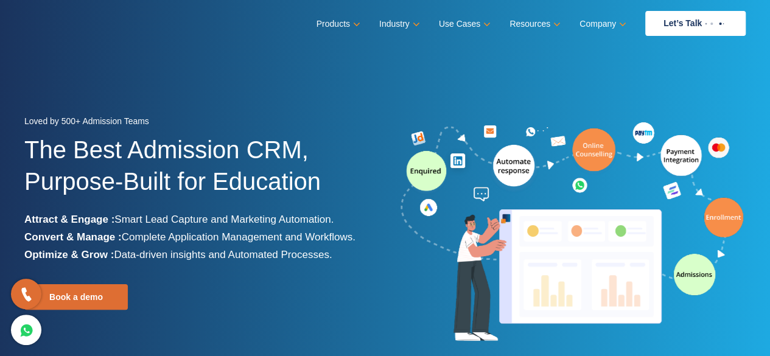
click at [391, 269] on div at bounding box center [570, 232] width 370 height 227
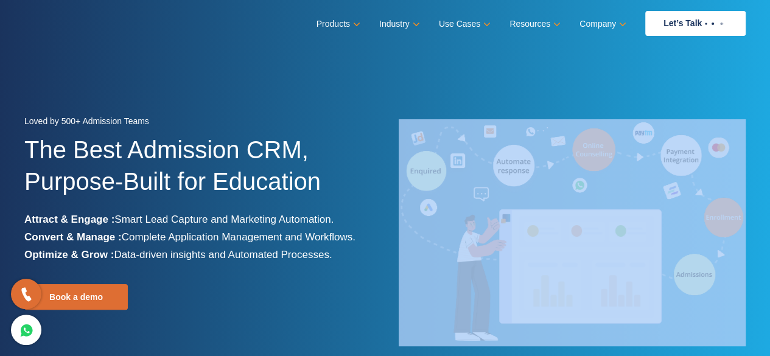
click at [391, 268] on div at bounding box center [570, 232] width 370 height 227
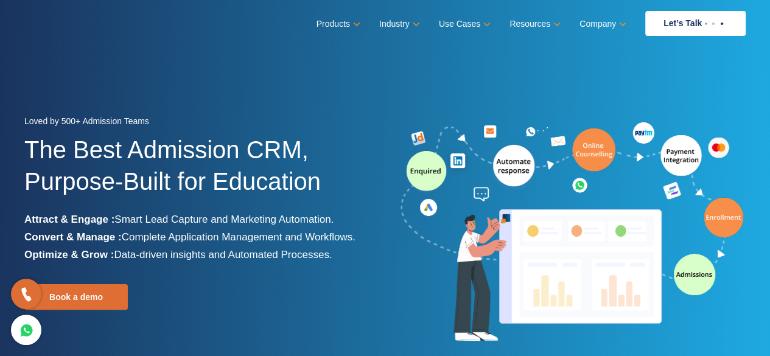
click at [391, 268] on div at bounding box center [570, 232] width 370 height 227
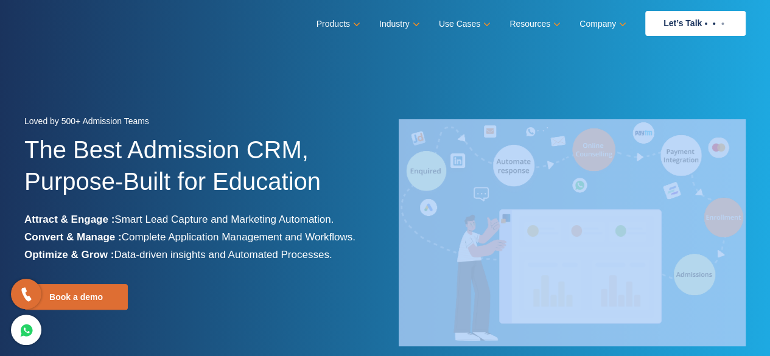
click at [391, 268] on div at bounding box center [570, 232] width 370 height 227
click at [391, 267] on div at bounding box center [570, 232] width 370 height 227
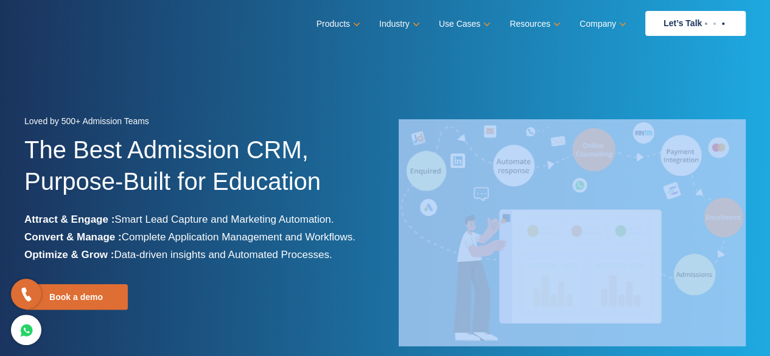
click at [391, 267] on div at bounding box center [570, 232] width 370 height 227
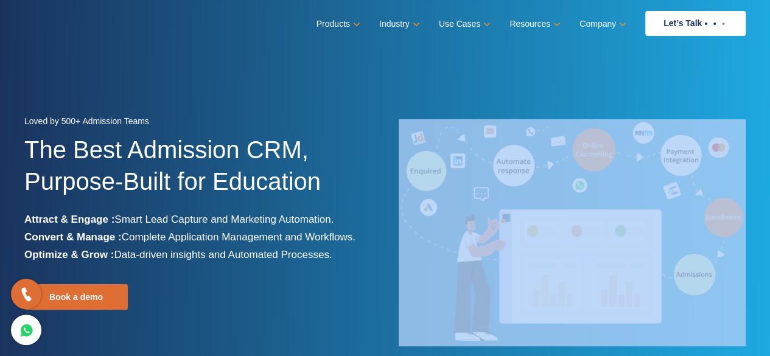
click at [391, 267] on div at bounding box center [570, 232] width 370 height 227
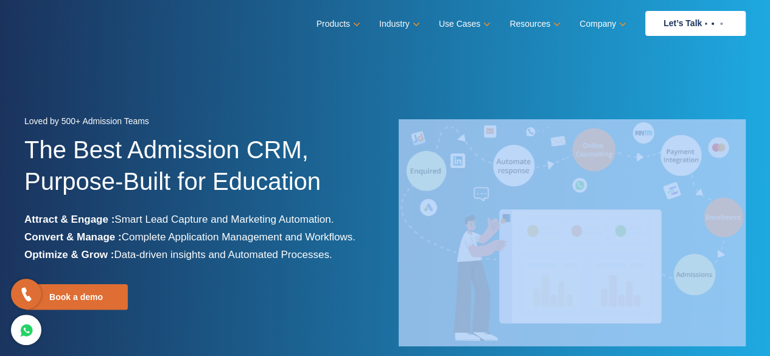
click at [391, 267] on div at bounding box center [570, 232] width 370 height 227
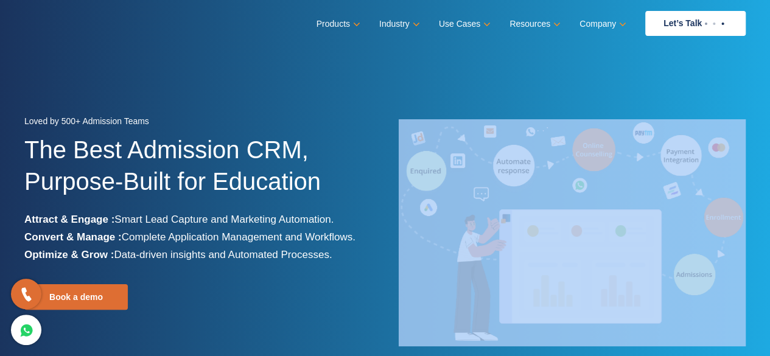
click at [391, 267] on div at bounding box center [570, 232] width 370 height 227
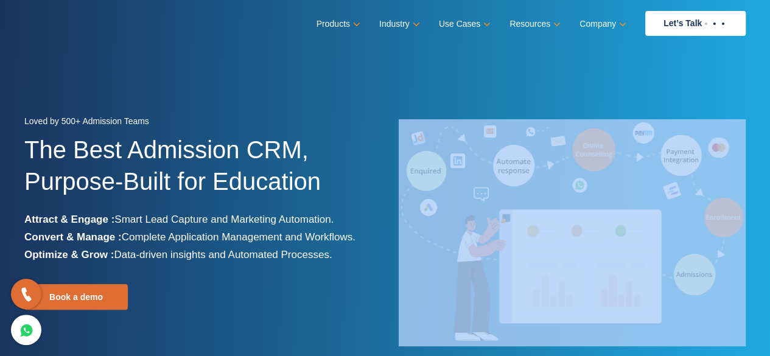
click at [391, 267] on div at bounding box center [570, 232] width 370 height 227
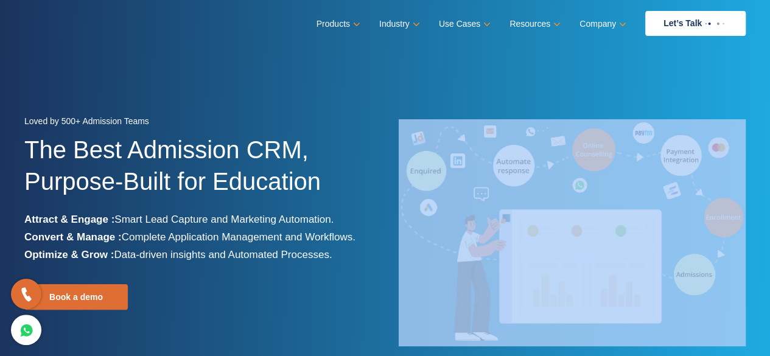
click at [391, 267] on div at bounding box center [570, 232] width 370 height 227
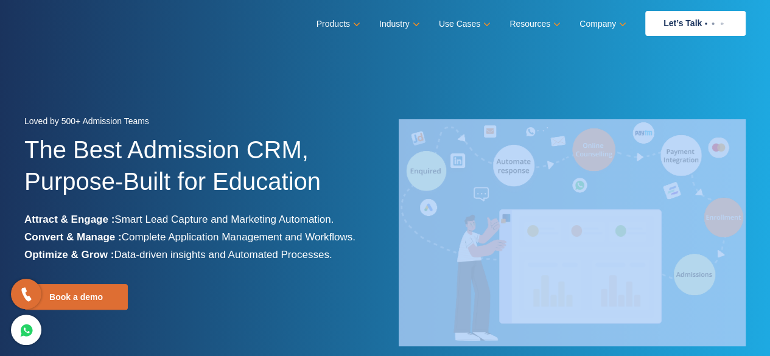
click at [391, 267] on div at bounding box center [570, 232] width 370 height 227
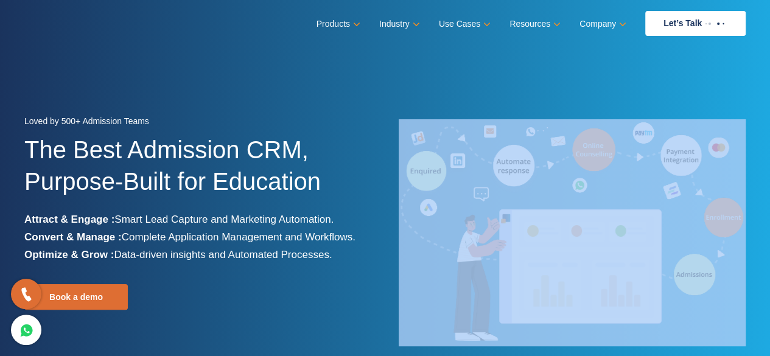
click at [391, 267] on div at bounding box center [570, 232] width 370 height 227
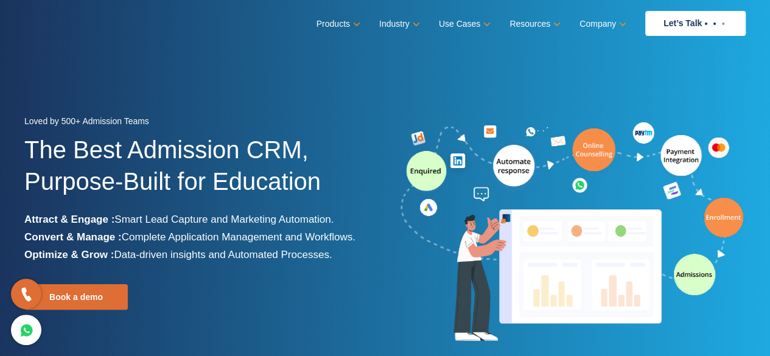
click at [391, 267] on div at bounding box center [570, 232] width 370 height 227
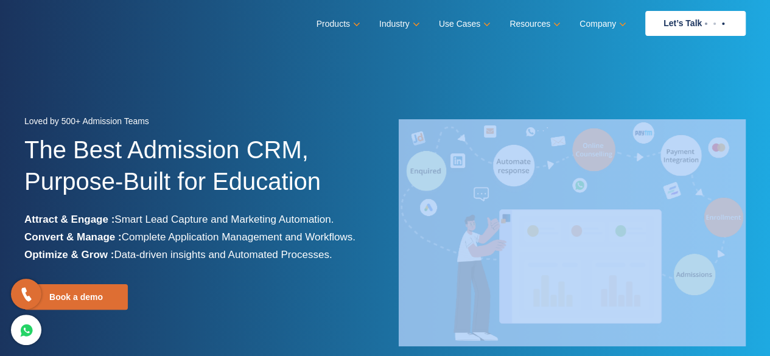
click at [391, 267] on div at bounding box center [570, 232] width 370 height 227
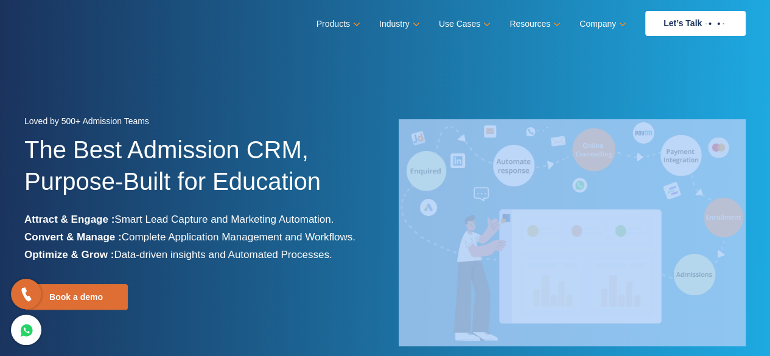
click at [391, 267] on div at bounding box center [570, 232] width 370 height 227
drag, startPoint x: 391, startPoint y: 267, endPoint x: 345, endPoint y: 222, distance: 64.6
click at [345, 222] on div "Loved by 500+ Admission Teams The Best Admission CRM, Purpose-Built for Educati…" at bounding box center [384, 233] width 739 height 240
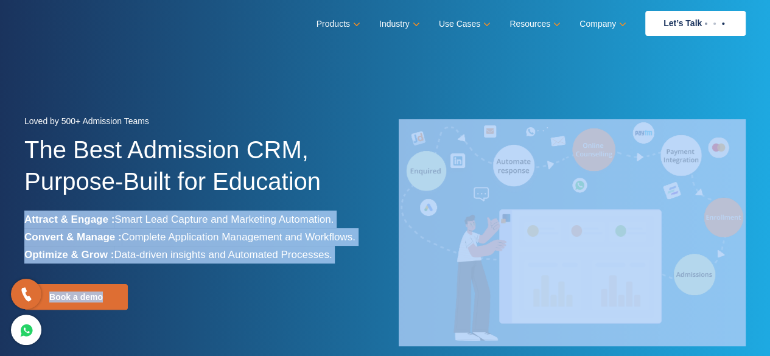
click at [323, 311] on div "Loved by 500+ Admission Teams The Best Admission CRM, Purpose-Built for Educati…" at bounding box center [200, 233] width 352 height 240
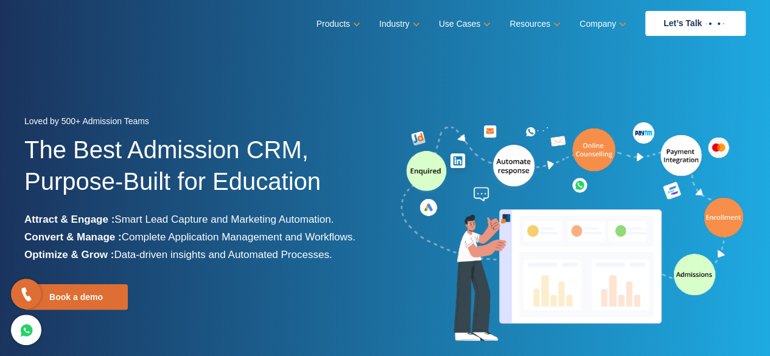
click at [323, 311] on div "Loved by 500+ Admission Teams The Best Admission CRM, Purpose-Built for Educati…" at bounding box center [200, 233] width 352 height 240
click at [324, 310] on div "Loved by 500+ Admission Teams The Best Admission CRM, Purpose-Built for Educati…" at bounding box center [200, 233] width 352 height 240
click at [325, 309] on div "Loved by 500+ Admission Teams The Best Admission CRM, Purpose-Built for Educati…" at bounding box center [200, 233] width 352 height 240
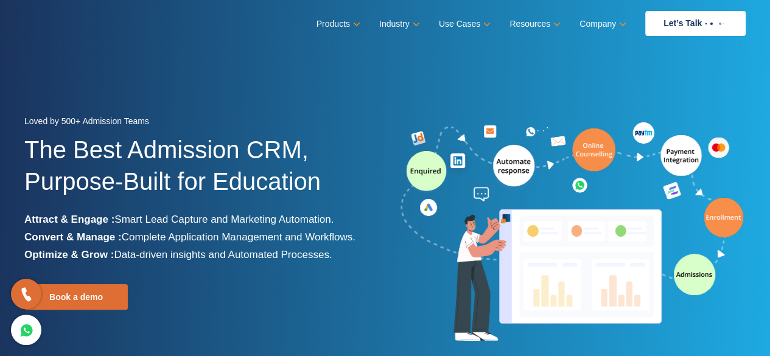
click at [326, 308] on div "Loved by 500+ Admission Teams The Best Admission CRM, Purpose-Built for Educati…" at bounding box center [200, 233] width 352 height 240
click at [327, 307] on div "Loved by 500+ Admission Teams The Best Admission CRM, Purpose-Built for Educati…" at bounding box center [200, 233] width 352 height 240
drag, startPoint x: 329, startPoint y: 307, endPoint x: 337, endPoint y: 296, distance: 13.9
click at [337, 298] on div "Loved by 500+ Admission Teams The Best Admission CRM, Purpose-Built for Educati…" at bounding box center [200, 233] width 352 height 240
click at [341, 292] on div "Loved by 500+ Admission Teams The Best Admission CRM, Purpose-Built for Educati…" at bounding box center [200, 233] width 352 height 240
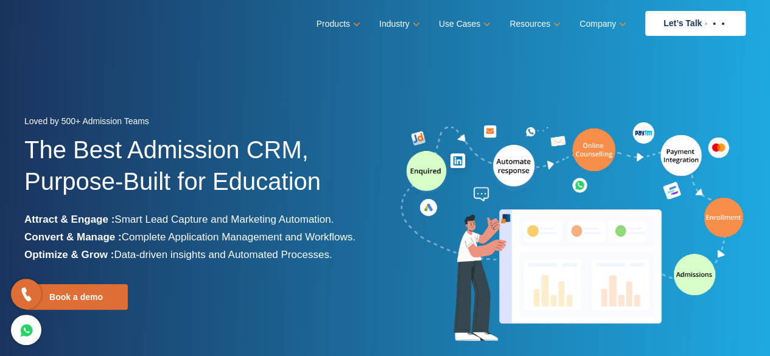
click at [344, 288] on div "Loved by 500+ Admission Teams The Best Admission CRM, Purpose-Built for Educati…" at bounding box center [200, 233] width 352 height 240
click at [345, 288] on div "Loved by 500+ Admission Teams The Best Admission CRM, Purpose-Built for Educati…" at bounding box center [200, 233] width 352 height 240
click at [348, 287] on div "Loved by 500+ Admission Teams The Best Admission CRM, Purpose-Built for Educati…" at bounding box center [200, 233] width 352 height 240
click at [349, 284] on div "Loved by 500+ Admission Teams The Best Admission CRM, Purpose-Built for Educati…" at bounding box center [200, 233] width 352 height 240
click at [350, 283] on div "Loved by 500+ Admission Teams The Best Admission CRM, Purpose-Built for Educati…" at bounding box center [200, 233] width 352 height 240
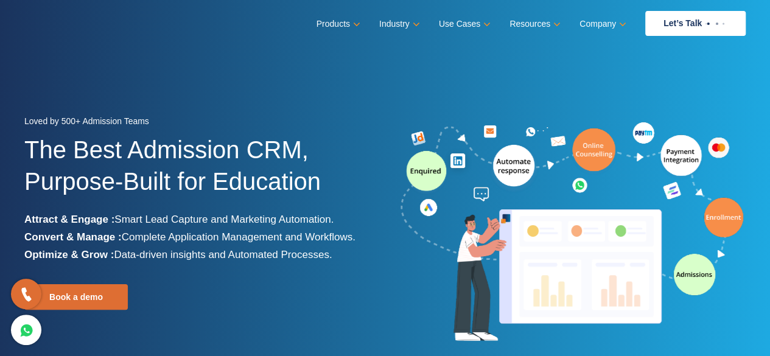
click at [352, 282] on div "Loved by 500+ Admission Teams The Best Admission CRM, Purpose-Built for Educati…" at bounding box center [200, 233] width 352 height 240
click at [353, 279] on div "Loved by 500+ Admission Teams The Best Admission CRM, Purpose-Built for Educati…" at bounding box center [200, 233] width 352 height 240
click at [354, 279] on div "Loved by 500+ Admission Teams The Best Admission CRM, Purpose-Built for Educati…" at bounding box center [200, 233] width 352 height 240
click at [355, 278] on div "Loved by 500+ Admission Teams The Best Admission CRM, Purpose-Built for Educati…" at bounding box center [200, 233] width 352 height 240
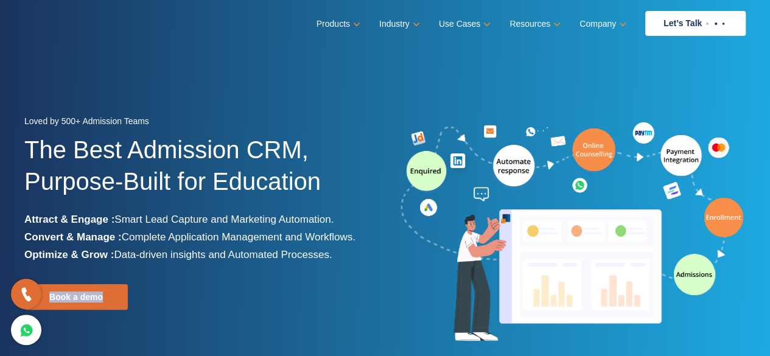
click at [357, 276] on div "Loved by 500+ Admission Teams The Best Admission CRM, Purpose-Built for Educati…" at bounding box center [200, 233] width 352 height 240
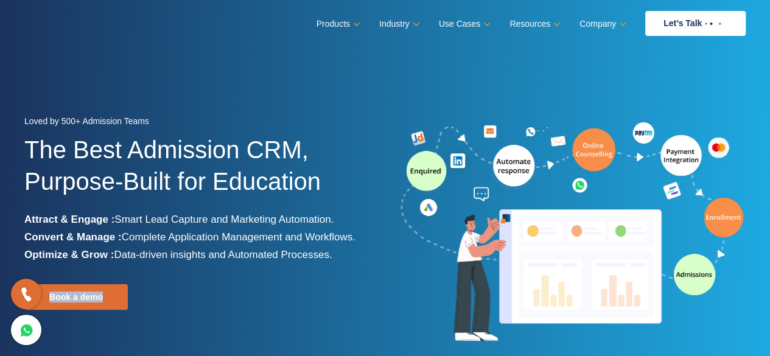
click at [357, 276] on div "Loved by 500+ Admission Teams The Best Admission CRM, Purpose-Built for Educati…" at bounding box center [200, 233] width 352 height 240
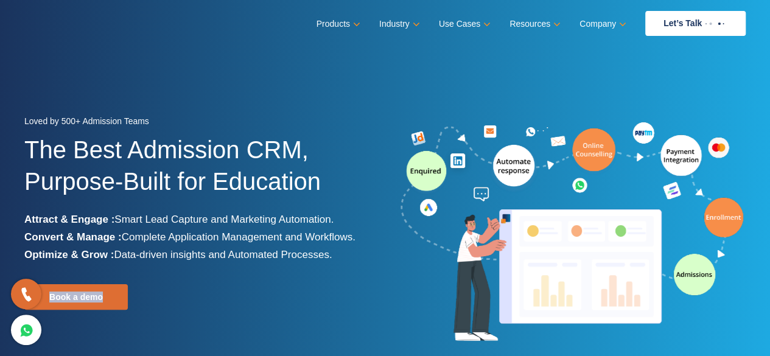
click at [357, 276] on div "Loved by 500+ Admission Teams The Best Admission CRM, Purpose-Built for Educati…" at bounding box center [200, 233] width 352 height 240
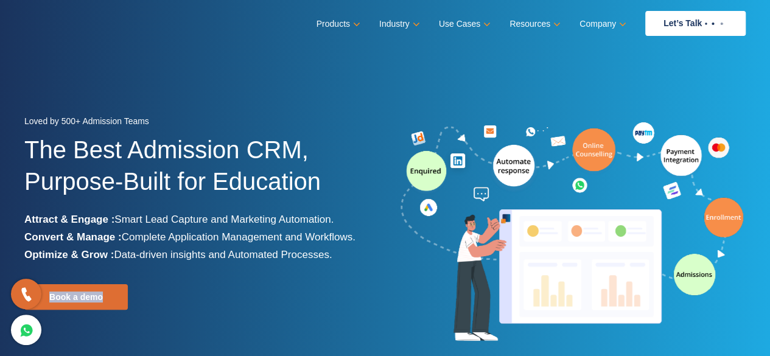
click at [357, 276] on div "Loved by 500+ Admission Teams The Best Admission CRM, Purpose-Built for Educati…" at bounding box center [200, 233] width 352 height 240
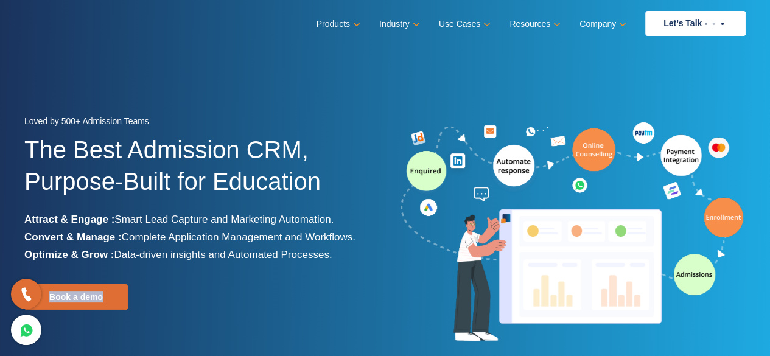
click at [357, 276] on div "Loved by 500+ Admission Teams The Best Admission CRM, Purpose-Built for Educati…" at bounding box center [200, 233] width 352 height 240
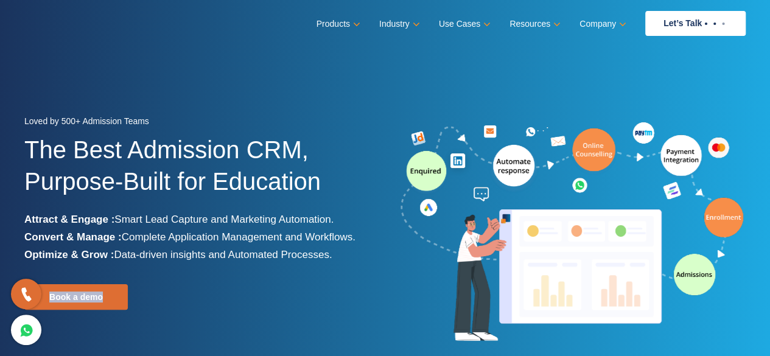
click at [357, 276] on div "Loved by 500+ Admission Teams The Best Admission CRM, Purpose-Built for Educati…" at bounding box center [200, 233] width 352 height 240
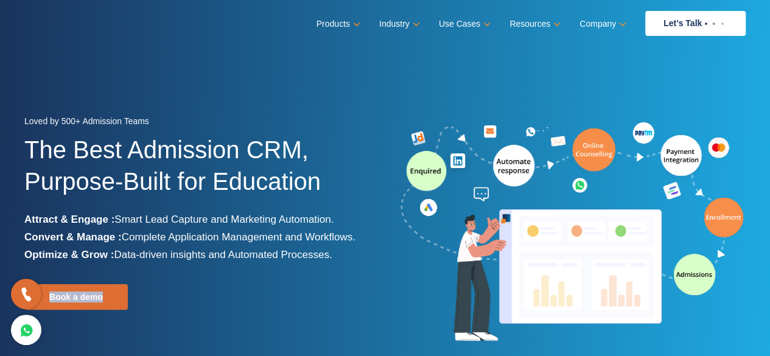
click at [357, 276] on div "Loved by 500+ Admission Teams The Best Admission CRM, Purpose-Built for Educati…" at bounding box center [200, 233] width 352 height 240
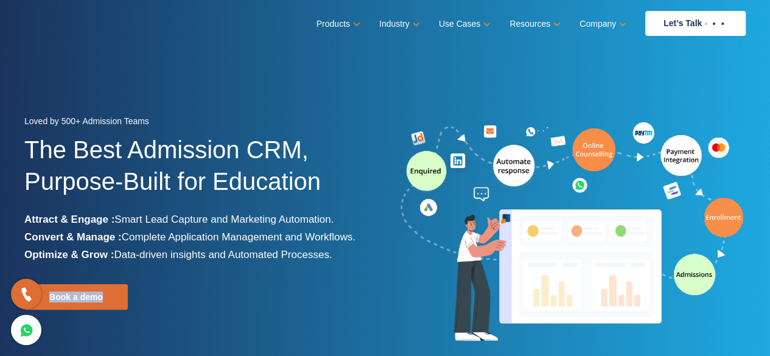
click at [357, 276] on div "Loved by 500+ Admission Teams The Best Admission CRM, Purpose-Built for Educati…" at bounding box center [200, 233] width 352 height 240
click at [357, 275] on div "Loved by 500+ Admission Teams The Best Admission CRM, Purpose-Built for Educati…" at bounding box center [200, 233] width 352 height 240
click at [357, 274] on div "Loved by 500+ Admission Teams The Best Admission CRM, Purpose-Built for Educati…" at bounding box center [200, 233] width 352 height 240
click at [358, 273] on div "Loved by 500+ Admission Teams The Best Admission CRM, Purpose-Built for Educati…" at bounding box center [200, 233] width 352 height 240
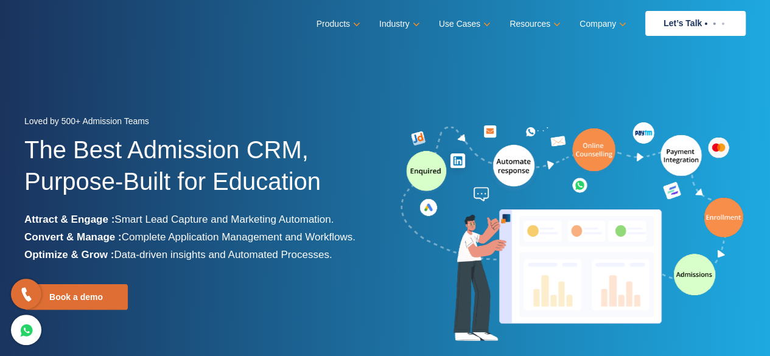
click at [358, 273] on div "Loved by 500+ Admission Teams The Best Admission CRM, Purpose-Built for Educati…" at bounding box center [200, 233] width 352 height 240
click at [399, 271] on img at bounding box center [572, 232] width 347 height 227
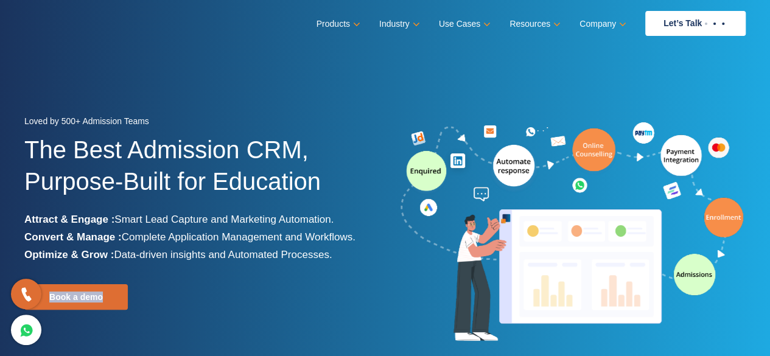
drag, startPoint x: 399, startPoint y: 271, endPoint x: 395, endPoint y: 260, distance: 11.8
click at [397, 271] on div at bounding box center [570, 232] width 370 height 227
click at [304, 123] on div "Loved by 500+ Admission Teams" at bounding box center [200, 123] width 352 height 21
click at [304, 122] on div "Loved by 500+ Admission Teams" at bounding box center [200, 123] width 352 height 21
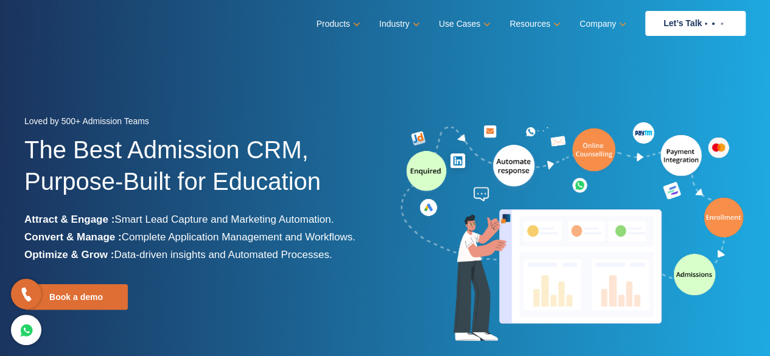
click at [304, 122] on div "Loved by 500+ Admission Teams" at bounding box center [200, 123] width 352 height 21
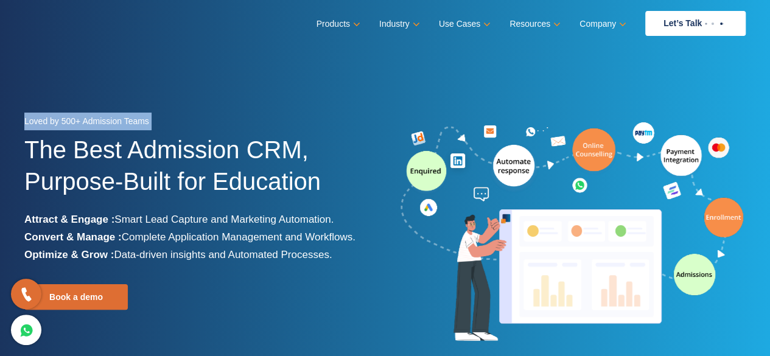
click at [304, 122] on div "Loved by 500+ Admission Teams" at bounding box center [200, 123] width 352 height 21
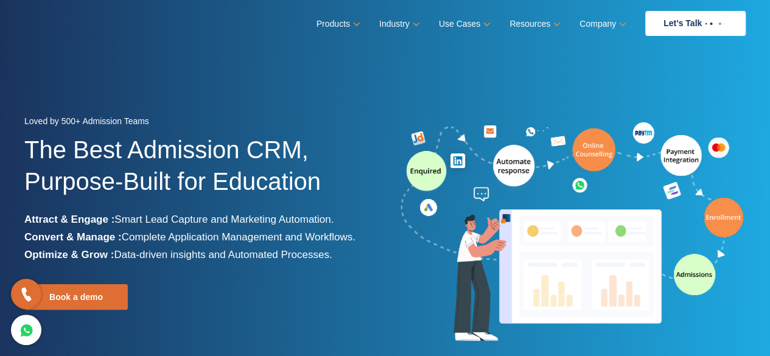
click at [376, 192] on div "Loved by 500+ Admission Teams The Best Admission CRM, Purpose-Built for Educati…" at bounding box center [200, 233] width 370 height 240
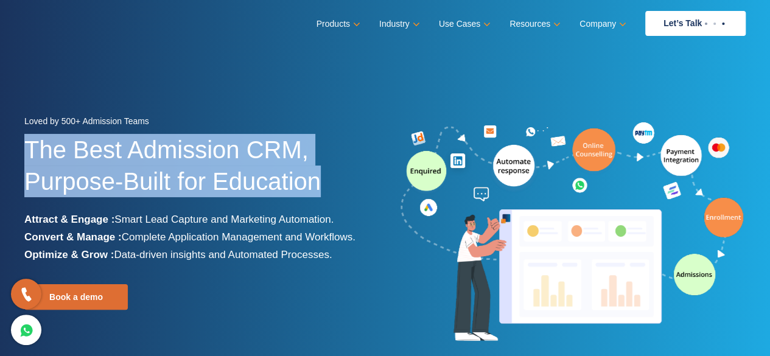
click at [376, 191] on div "Loved by 500+ Admission Teams The Best Admission CRM, Purpose-Built for Educati…" at bounding box center [200, 233] width 370 height 240
click at [375, 191] on div "Loved by 500+ Admission Teams The Best Admission CRM, Purpose-Built for Educati…" at bounding box center [200, 233] width 370 height 240
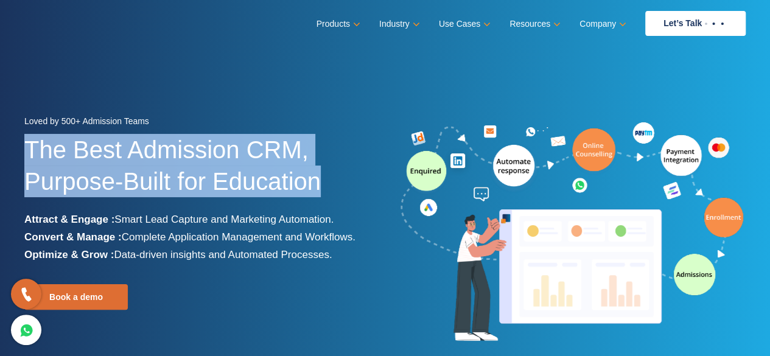
click at [375, 191] on div "Loved by 500+ Admission Teams The Best Admission CRM, Purpose-Built for Educati…" at bounding box center [200, 233] width 370 height 240
click at [375, 192] on div "Loved by 500+ Admission Teams The Best Admission CRM, Purpose-Built for Educati…" at bounding box center [200, 233] width 370 height 240
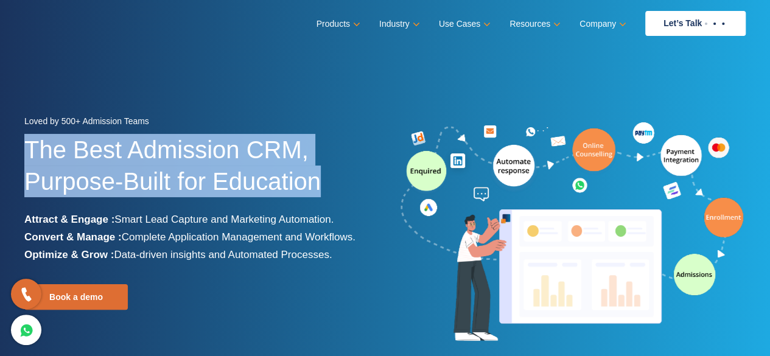
click at [375, 192] on div "Loved by 500+ Admission Teams The Best Admission CRM, Purpose-Built for Educati…" at bounding box center [200, 233] width 370 height 240
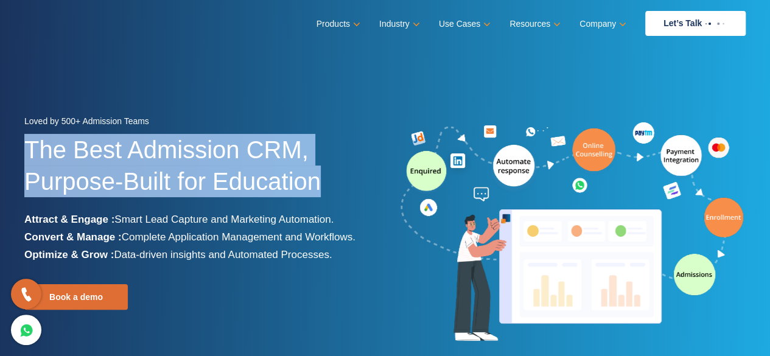
click at [375, 192] on div "Loved by 500+ Admission Teams The Best Admission CRM, Purpose-Built for Educati…" at bounding box center [200, 233] width 370 height 240
click at [376, 114] on div "Loved by 500+ Admission Teams The Best Admission CRM, Purpose-Built for Educati…" at bounding box center [200, 233] width 370 height 240
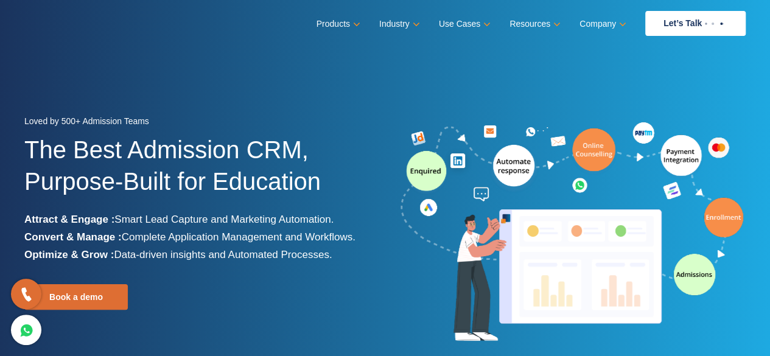
click at [376, 114] on div "Loved by 500+ Admission Teams The Best Admission CRM, Purpose-Built for Educati…" at bounding box center [200, 233] width 370 height 240
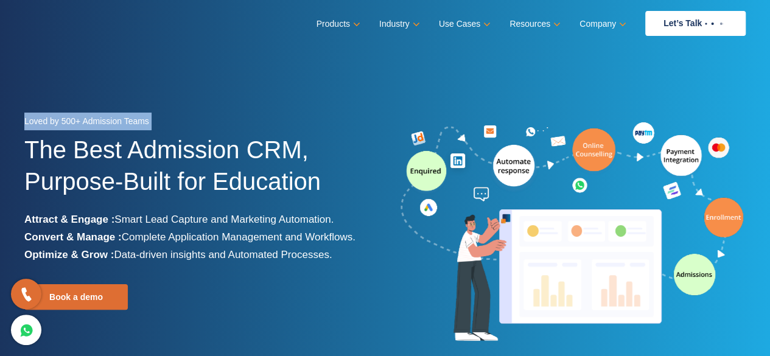
click at [375, 114] on div "Loved by 500+ Admission Teams The Best Admission CRM, Purpose-Built for Educati…" at bounding box center [200, 233] width 370 height 240
click at [375, 113] on div "Loved by 500+ Admission Teams" at bounding box center [200, 123] width 352 height 21
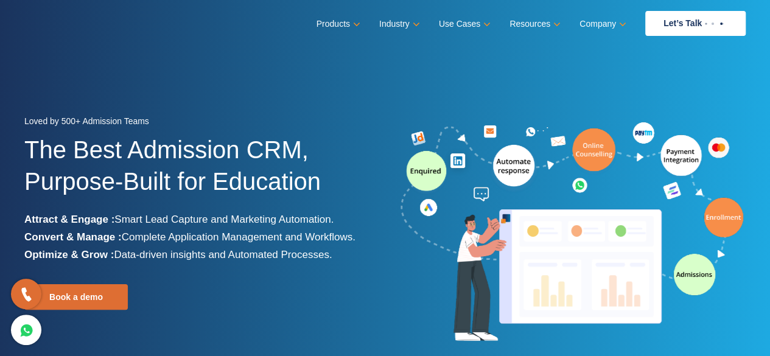
click at [375, 113] on div "Loved by 500+ Admission Teams" at bounding box center [200, 123] width 352 height 21
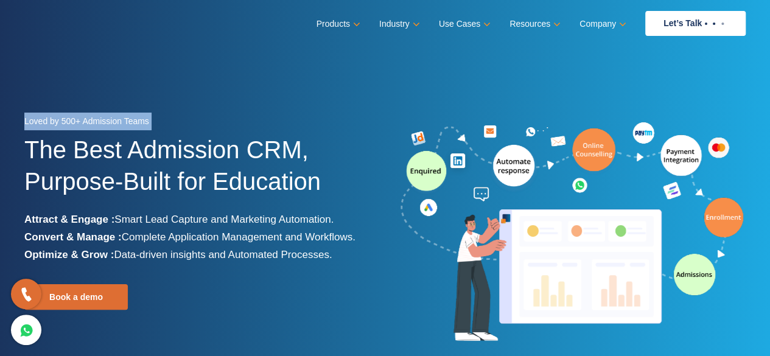
click at [375, 113] on div "Loved by 500+ Admission Teams" at bounding box center [200, 123] width 352 height 21
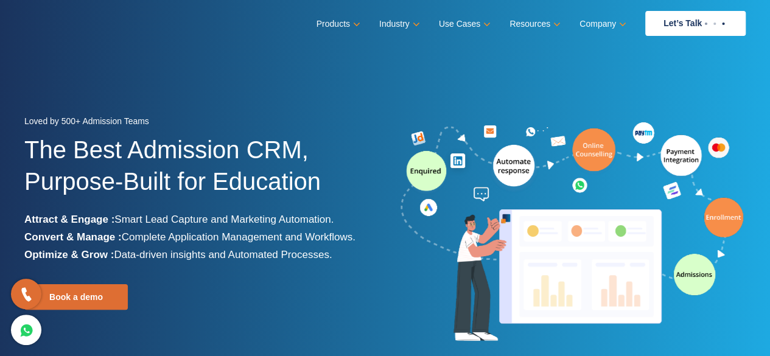
click at [375, 113] on div "Loved by 500+ Admission Teams" at bounding box center [200, 123] width 352 height 21
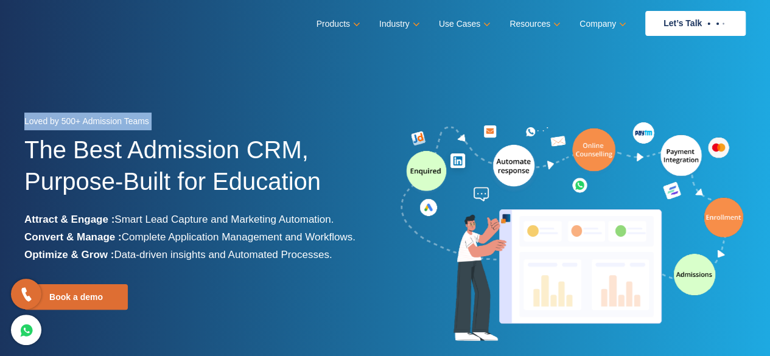
click at [375, 113] on div "Loved by 500+ Admission Teams" at bounding box center [200, 123] width 352 height 21
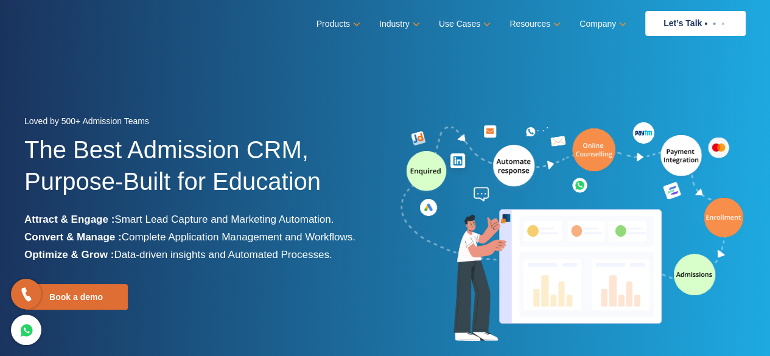
click at [450, 108] on section "Loved by 500+ Admission Teams The Best Admission CRM, Purpose-Built for Educati…" at bounding box center [385, 228] width 770 height 456
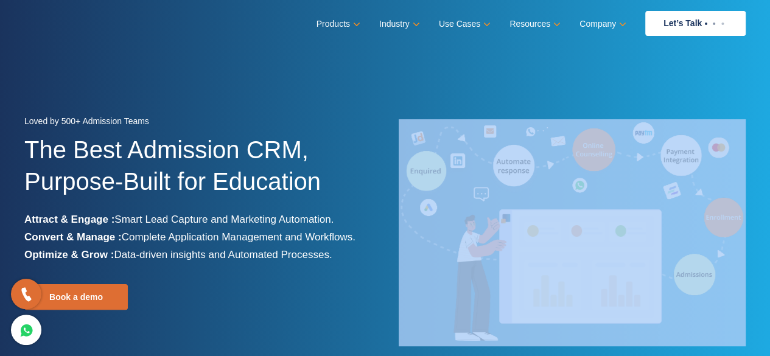
drag, startPoint x: 450, startPoint y: 108, endPoint x: 458, endPoint y: 112, distance: 9.5
click at [460, 112] on section "Loved by 500+ Admission Teams The Best Admission CRM, Purpose-Built for Educati…" at bounding box center [385, 228] width 770 height 456
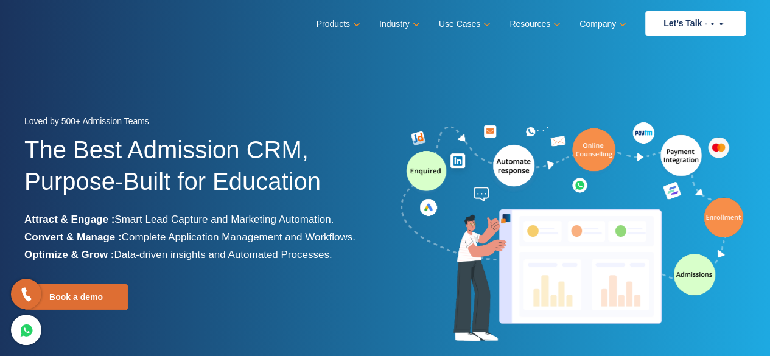
click at [147, 89] on section "Loved by 500+ Admission Teams The Best Admission CRM, Purpose-Built for Educati…" at bounding box center [385, 228] width 770 height 456
click at [146, 89] on section "Loved by 500+ Admission Teams The Best Admission CRM, Purpose-Built for Educati…" at bounding box center [385, 228] width 770 height 456
click at [144, 89] on section "Loved by 500+ Admission Teams The Best Admission CRM, Purpose-Built for Educati…" at bounding box center [385, 228] width 770 height 456
click at [143, 89] on section "Loved by 500+ Admission Teams The Best Admission CRM, Purpose-Built for Educati…" at bounding box center [385, 228] width 770 height 456
click at [140, 90] on section "Loved by 500+ Admission Teams The Best Admission CRM, Purpose-Built for Educati…" at bounding box center [385, 228] width 770 height 456
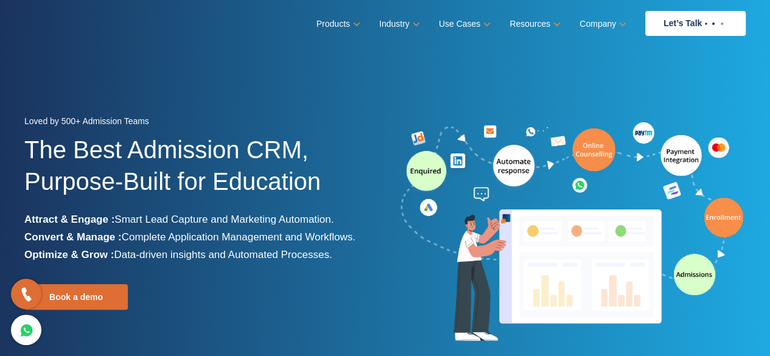
click at [140, 90] on section "Loved by 500+ Admission Teams The Best Admission CRM, Purpose-Built for Educati…" at bounding box center [385, 228] width 770 height 456
click at [138, 91] on section "Loved by 500+ Admission Teams The Best Admission CRM, Purpose-Built for Educati…" at bounding box center [385, 228] width 770 height 456
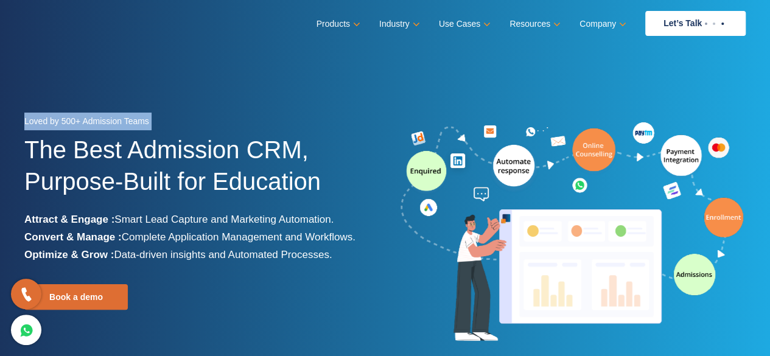
click at [138, 92] on section "Loved by 500+ Admission Teams The Best Admission CRM, Purpose-Built for Educati…" at bounding box center [385, 228] width 770 height 456
click at [136, 92] on section "Loved by 500+ Admission Teams The Best Admission CRM, Purpose-Built for Educati…" at bounding box center [385, 228] width 770 height 456
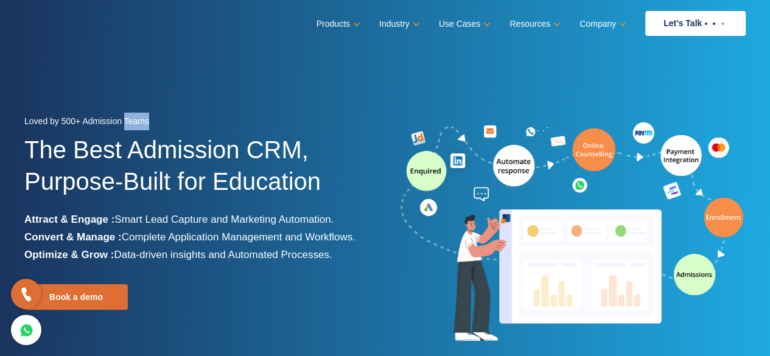
click at [136, 92] on section "Loved by 500+ Admission Teams The Best Admission CRM, Purpose-Built for Educati…" at bounding box center [385, 228] width 770 height 456
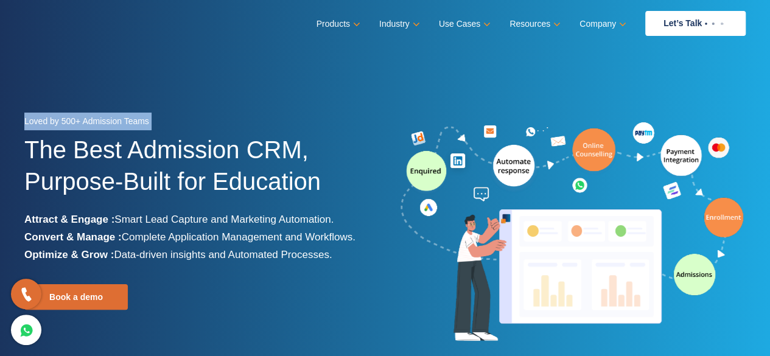
click at [136, 92] on section "Loved by 500+ Admission Teams The Best Admission CRM, Purpose-Built for Educati…" at bounding box center [385, 228] width 770 height 456
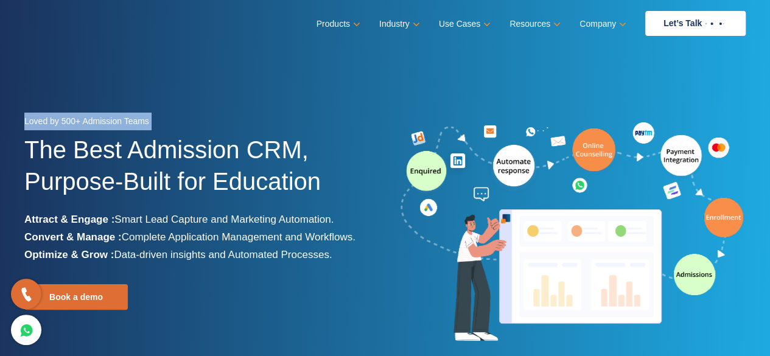
click at [136, 92] on section "Loved by 500+ Admission Teams The Best Admission CRM, Purpose-Built for Educati…" at bounding box center [385, 228] width 770 height 456
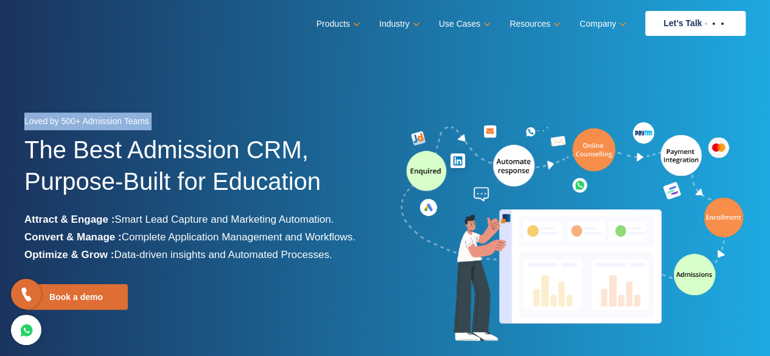
click at [135, 92] on section "Loved by 500+ Admission Teams The Best Admission CRM, Purpose-Built for Educati…" at bounding box center [385, 228] width 770 height 456
click at [135, 91] on section "Loved by 500+ Admission Teams The Best Admission CRM, Purpose-Built for Educati…" at bounding box center [385, 228] width 770 height 456
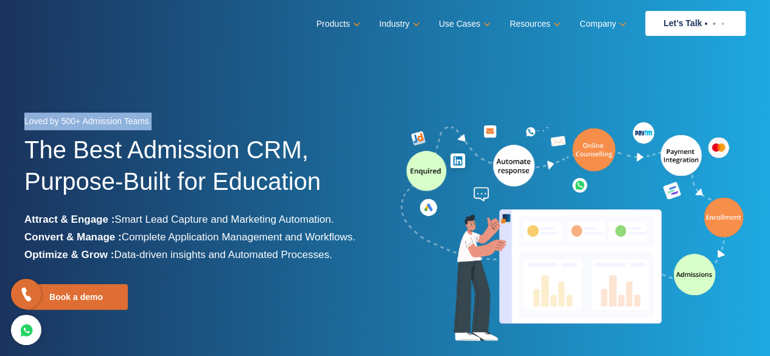
click at [135, 91] on section "Loved by 500+ Admission Teams The Best Admission CRM, Purpose-Built for Educati…" at bounding box center [385, 228] width 770 height 456
click at [134, 92] on section "Loved by 500+ Admission Teams The Best Admission CRM, Purpose-Built for Educati…" at bounding box center [385, 228] width 770 height 456
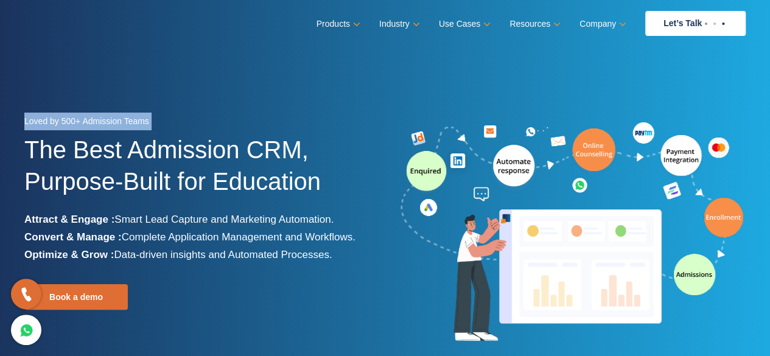
click at [134, 92] on section "Loved by 500+ Admission Teams The Best Admission CRM, Purpose-Built for Educati…" at bounding box center [385, 228] width 770 height 456
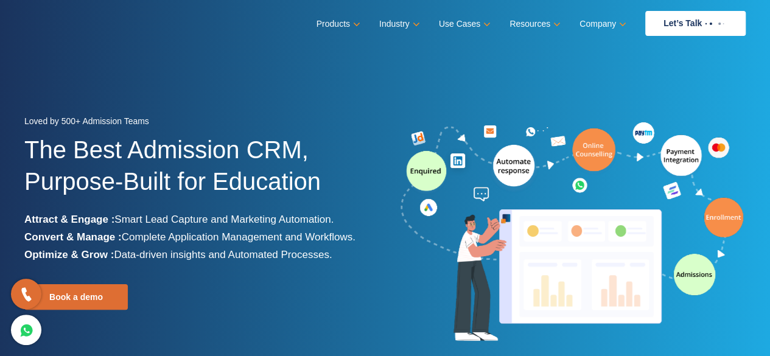
click at [134, 92] on section "Loved by 500+ Admission Teams The Best Admission CRM, Purpose-Built for Educati…" at bounding box center [385, 228] width 770 height 456
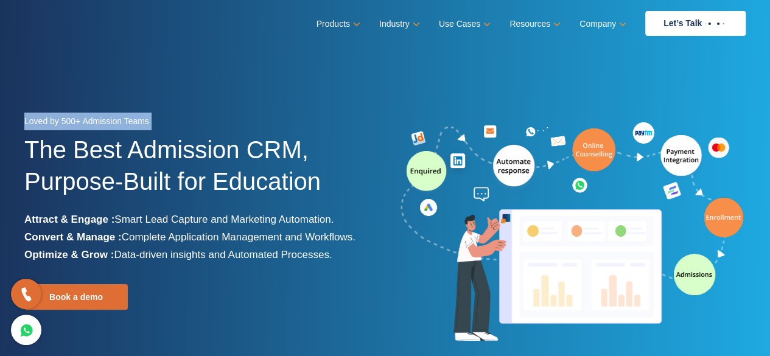
click at [134, 92] on section "Loved by 500+ Admission Teams The Best Admission CRM, Purpose-Built for Educati…" at bounding box center [385, 228] width 770 height 456
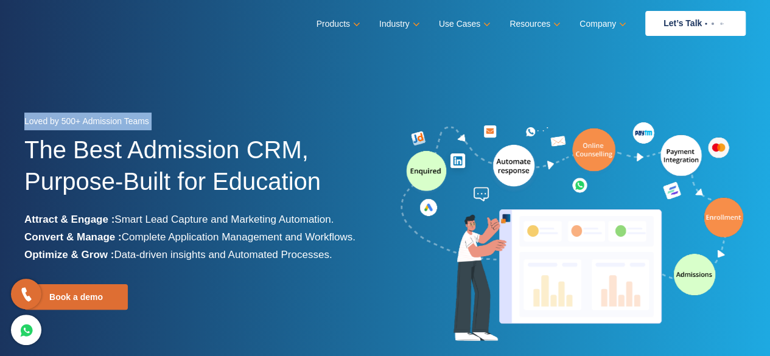
click at [134, 92] on section "Loved by 500+ Admission Teams The Best Admission CRM, Purpose-Built for Educati…" at bounding box center [385, 228] width 770 height 456
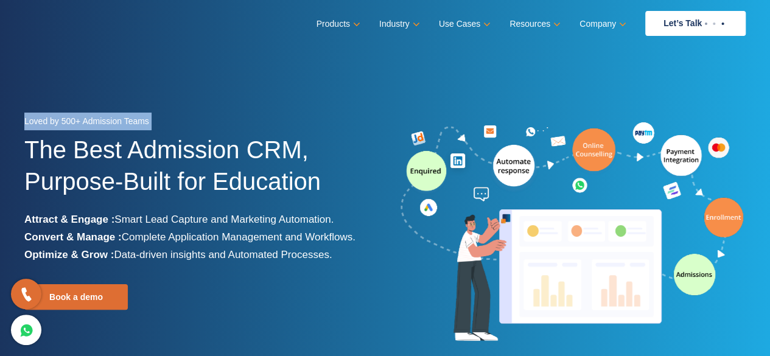
click at [134, 92] on section "Loved by 500+ Admission Teams The Best Admission CRM, Purpose-Built for Educati…" at bounding box center [385, 228] width 770 height 456
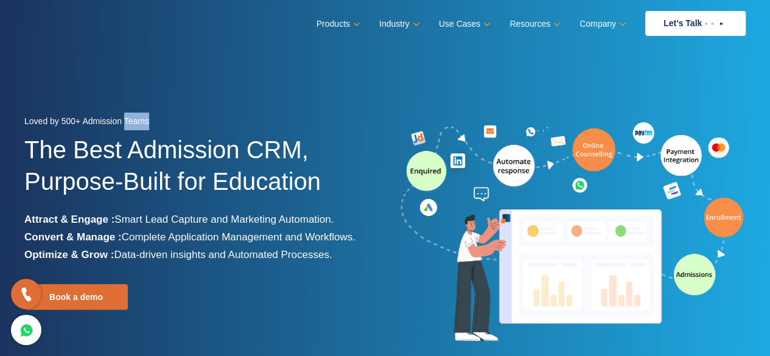
click at [134, 92] on section "Loved by 500+ Admission Teams The Best Admission CRM, Purpose-Built for Educati…" at bounding box center [385, 228] width 770 height 456
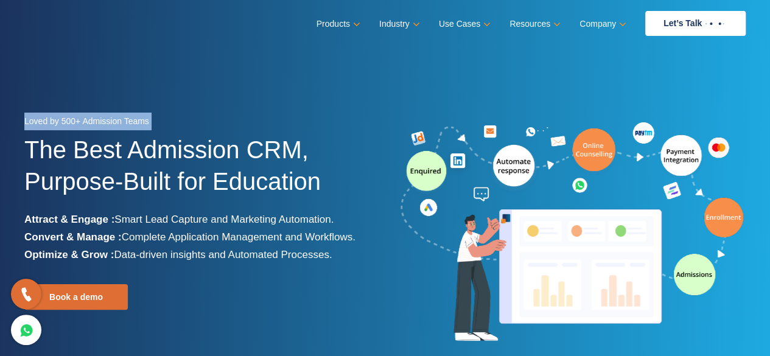
click at [134, 92] on section "Loved by 500+ Admission Teams The Best Admission CRM, Purpose-Built for Educati…" at bounding box center [385, 228] width 770 height 456
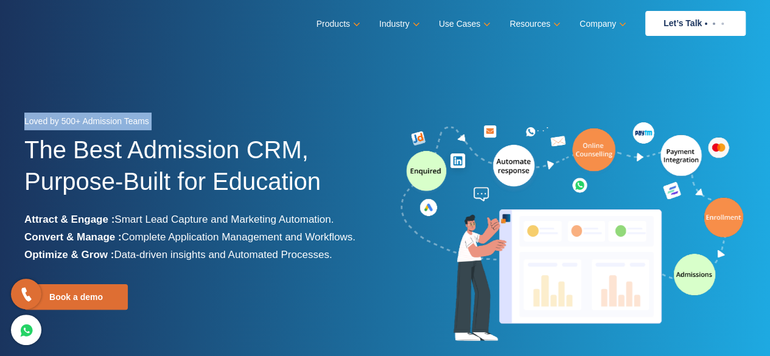
click at [134, 92] on section "Loved by 500+ Admission Teams The Best Admission CRM, Purpose-Built for Educati…" at bounding box center [385, 228] width 770 height 456
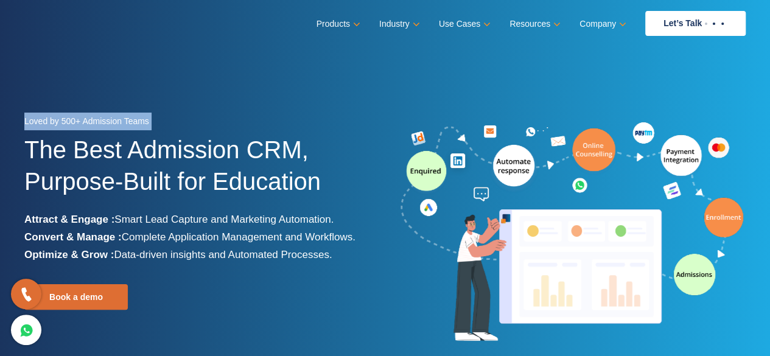
click at [134, 92] on section "Loved by 500+ Admission Teams The Best Admission CRM, Purpose-Built for Educati…" at bounding box center [385, 228] width 770 height 456
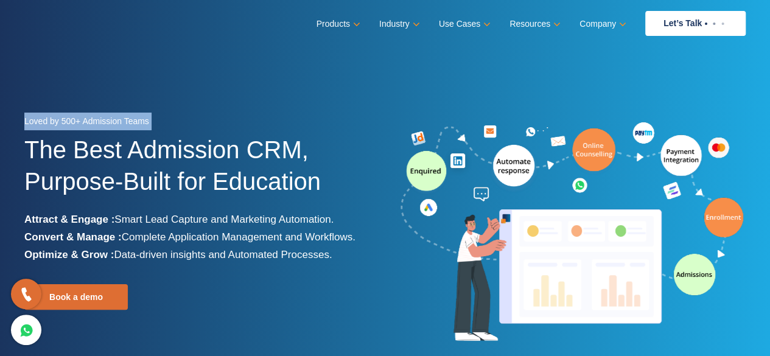
click at [134, 92] on section "Loved by 500+ Admission Teams The Best Admission CRM, Purpose-Built for Educati…" at bounding box center [385, 228] width 770 height 456
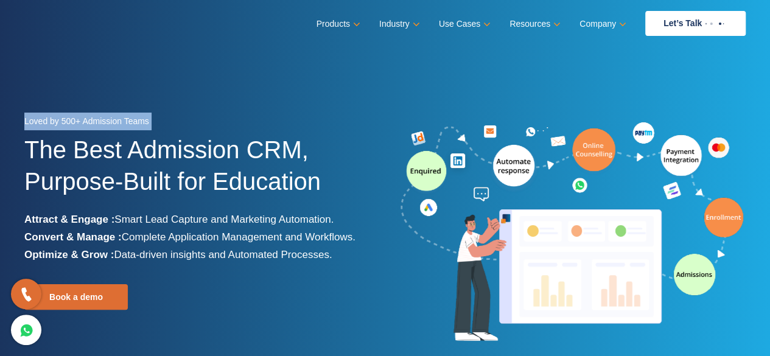
click at [134, 92] on section "Loved by 500+ Admission Teams The Best Admission CRM, Purpose-Built for Educati…" at bounding box center [385, 228] width 770 height 456
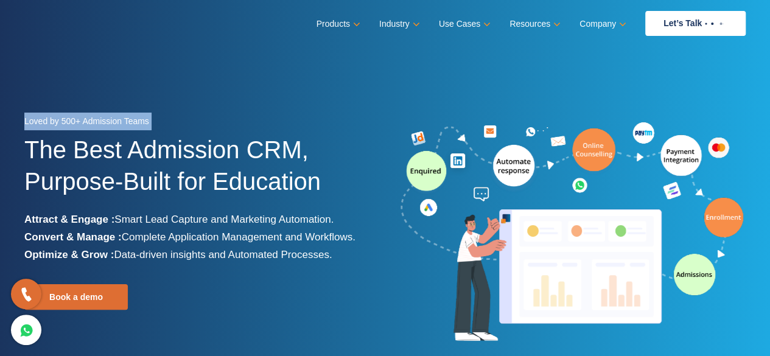
click at [134, 92] on section "Loved by 500+ Admission Teams The Best Admission CRM, Purpose-Built for Educati…" at bounding box center [385, 228] width 770 height 456
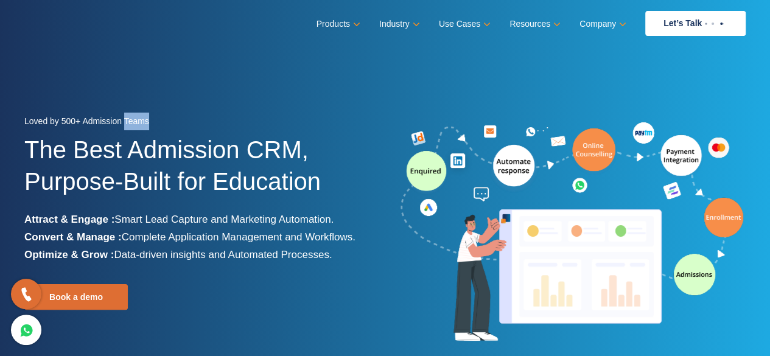
click at [134, 92] on section "Loved by 500+ Admission Teams The Best Admission CRM, Purpose-Built for Educati…" at bounding box center [385, 228] width 770 height 456
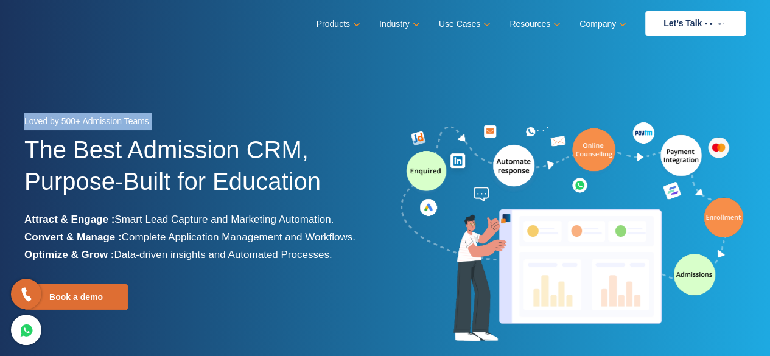
click at [134, 92] on section "Loved by 500+ Admission Teams The Best Admission CRM, Purpose-Built for Educati…" at bounding box center [385, 228] width 770 height 456
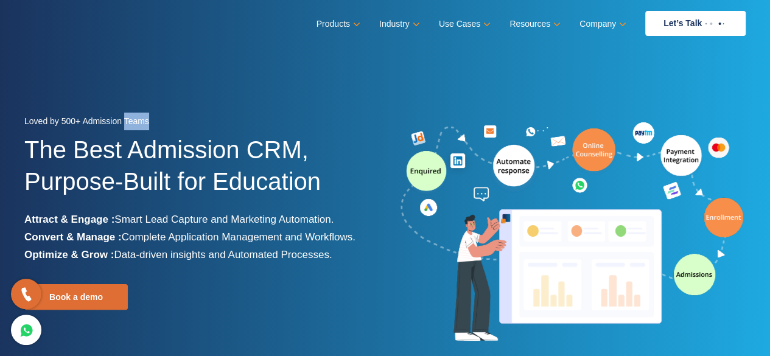
click at [134, 92] on section "Loved by 500+ Admission Teams The Best Admission CRM, Purpose-Built for Educati…" at bounding box center [385, 228] width 770 height 456
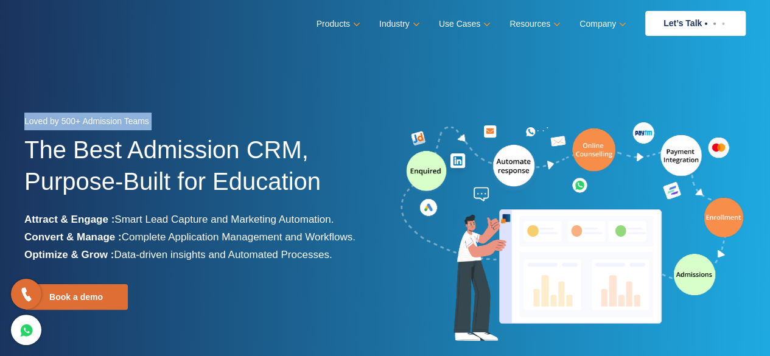
click at [134, 92] on section "Loved by 500+ Admission Teams The Best Admission CRM, Purpose-Built for Educati…" at bounding box center [385, 228] width 770 height 456
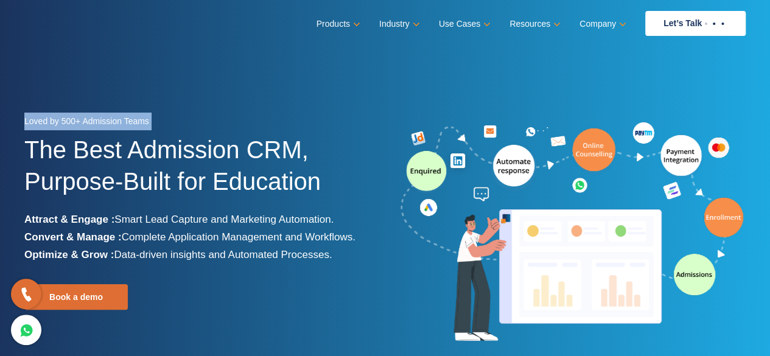
click at [134, 92] on section "Loved by 500+ Admission Teams The Best Admission CRM, Purpose-Built for Educati…" at bounding box center [385, 228] width 770 height 456
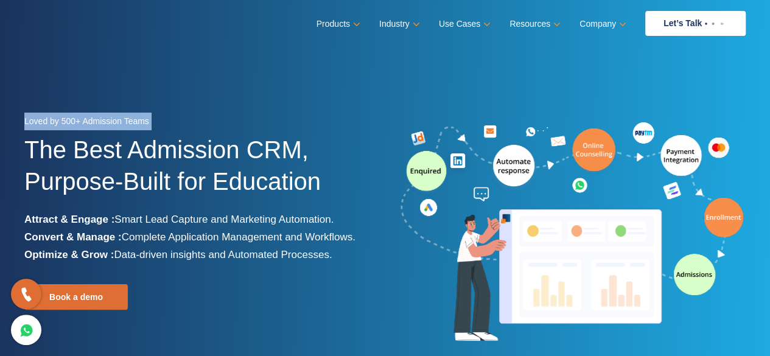
click at [134, 92] on section "Loved by 500+ Admission Teams The Best Admission CRM, Purpose-Built for Educati…" at bounding box center [385, 228] width 770 height 456
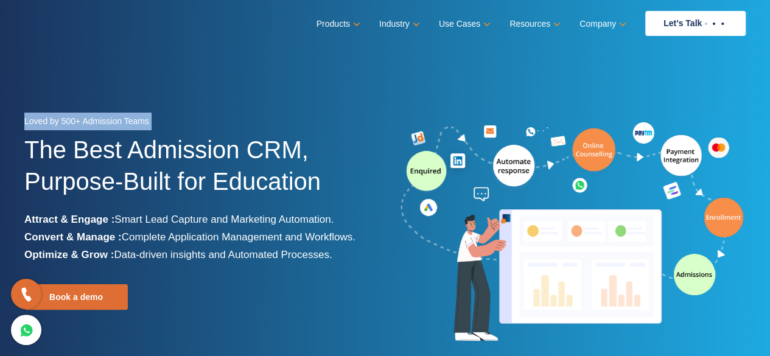
click at [134, 92] on section "Loved by 500+ Admission Teams The Best Admission CRM, Purpose-Built for Educati…" at bounding box center [385, 228] width 770 height 456
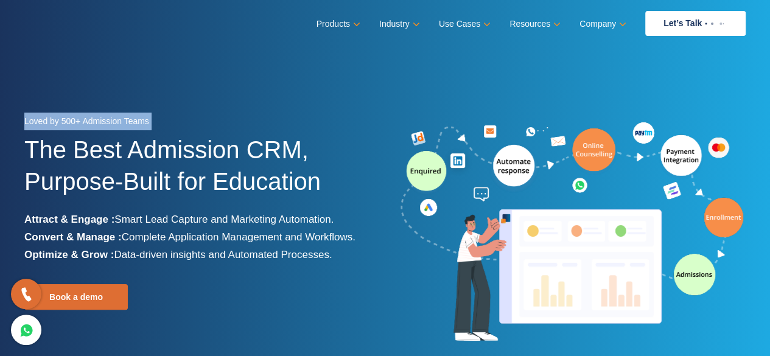
click at [134, 92] on section "Loved by 500+ Admission Teams The Best Admission CRM, Purpose-Built for Educati…" at bounding box center [385, 228] width 770 height 456
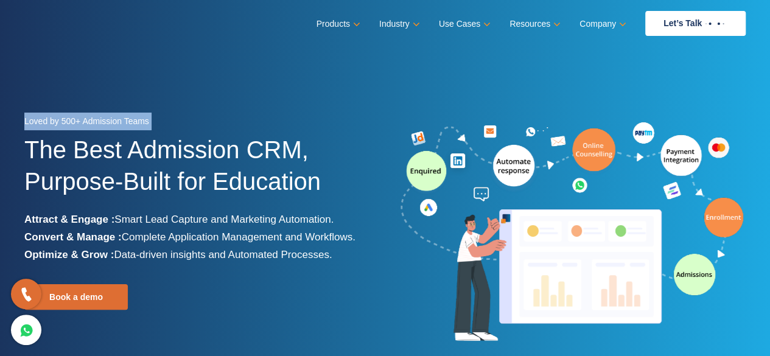
click at [134, 92] on section "Loved by 500+ Admission Teams The Best Admission CRM, Purpose-Built for Educati…" at bounding box center [385, 228] width 770 height 456
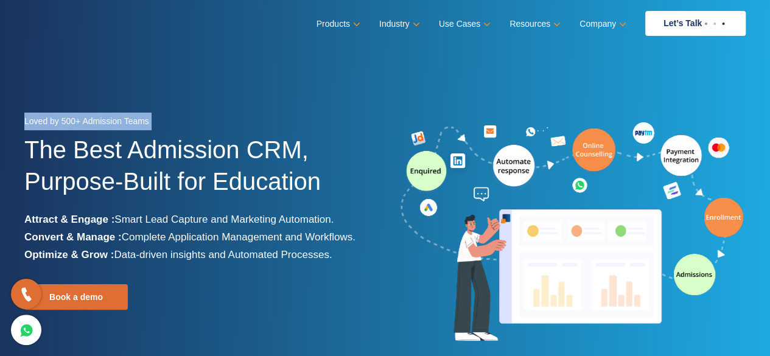
click at [134, 92] on section "Loved by 500+ Admission Teams The Best Admission CRM, Purpose-Built for Educati…" at bounding box center [385, 228] width 770 height 456
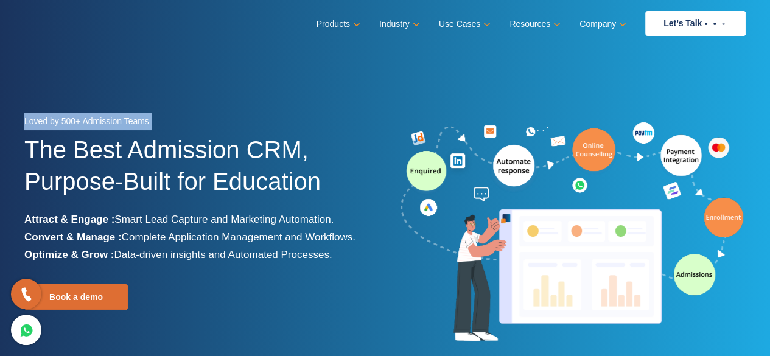
click at [134, 92] on section "Loved by 500+ Admission Teams The Best Admission CRM, Purpose-Built for Educati…" at bounding box center [385, 228] width 770 height 456
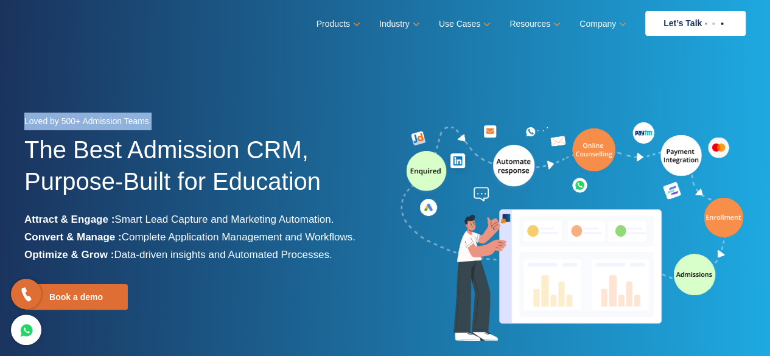
click at [134, 92] on section "Loved by 500+ Admission Teams The Best Admission CRM, Purpose-Built for Educati…" at bounding box center [385, 228] width 770 height 456
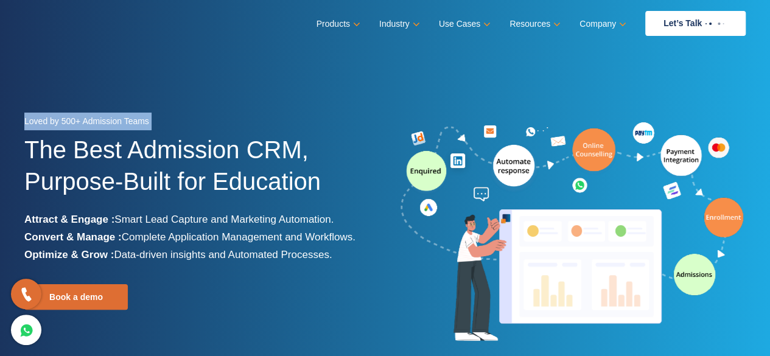
click at [134, 92] on section "Loved by 500+ Admission Teams The Best Admission CRM, Purpose-Built for Educati…" at bounding box center [385, 228] width 770 height 456
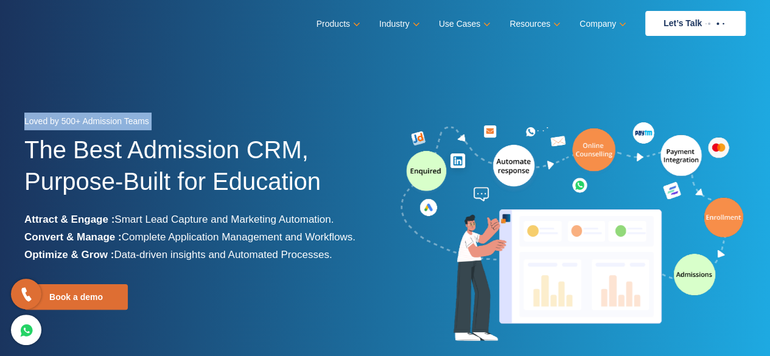
click at [134, 91] on section "Loved by 500+ Admission Teams The Best Admission CRM, Purpose-Built for Educati…" at bounding box center [385, 228] width 770 height 456
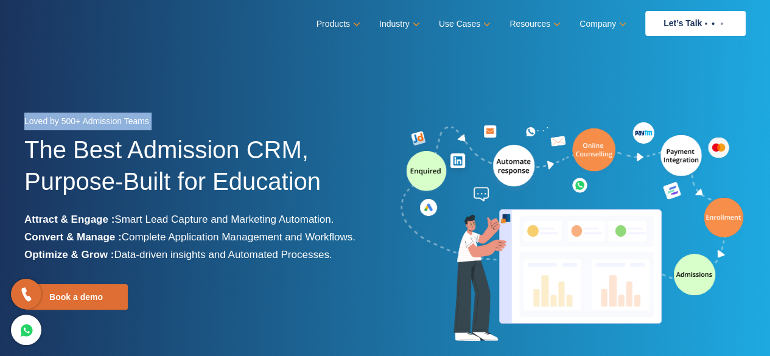
click at [134, 91] on section "Loved by 500+ Admission Teams The Best Admission CRM, Purpose-Built for Educati…" at bounding box center [385, 228] width 770 height 456
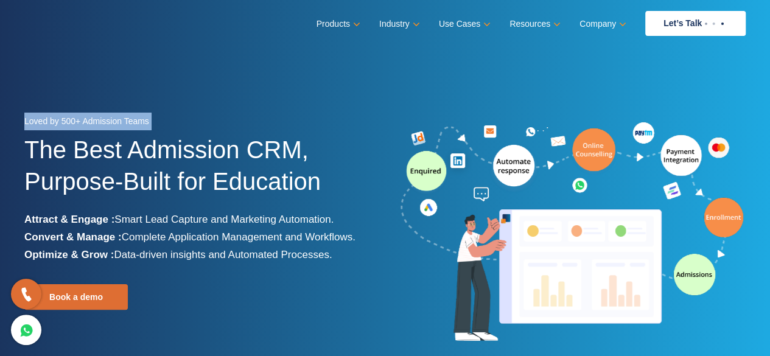
click at [134, 91] on section "Loved by 500+ Admission Teams The Best Admission CRM, Purpose-Built for Educati…" at bounding box center [385, 228] width 770 height 456
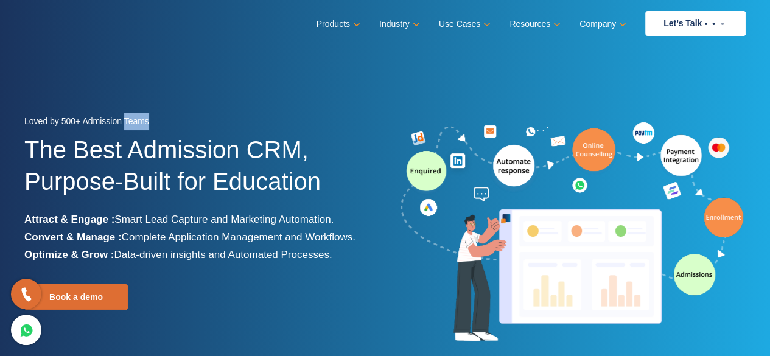
click at [134, 91] on section "Loved by 500+ Admission Teams The Best Admission CRM, Purpose-Built for Educati…" at bounding box center [385, 228] width 770 height 456
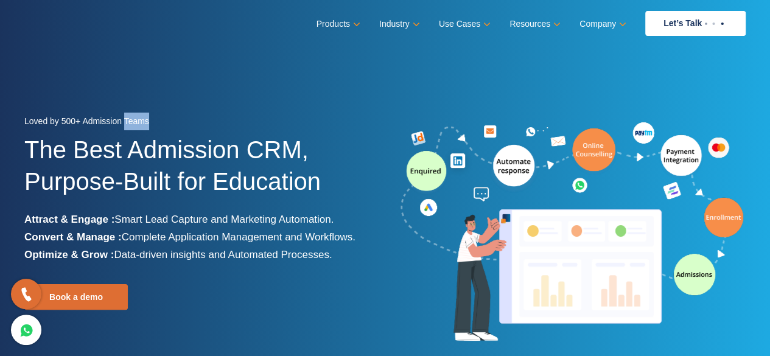
click at [134, 91] on section "Loved by 500+ Admission Teams The Best Admission CRM, Purpose-Built for Educati…" at bounding box center [385, 228] width 770 height 456
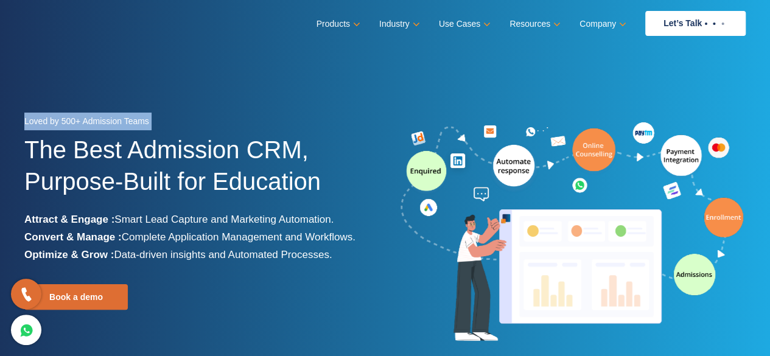
click at [134, 91] on section "Loved by 500+ Admission Teams The Best Admission CRM, Purpose-Built for Educati…" at bounding box center [385, 228] width 770 height 456
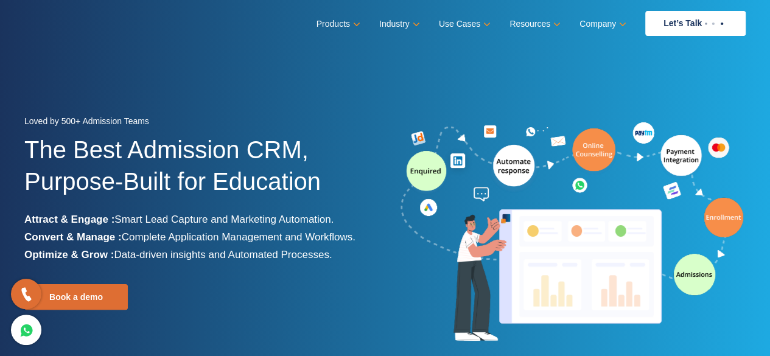
click at [134, 91] on section "Loved by 500+ Admission Teams The Best Admission CRM, Purpose-Built for Educati…" at bounding box center [385, 228] width 770 height 456
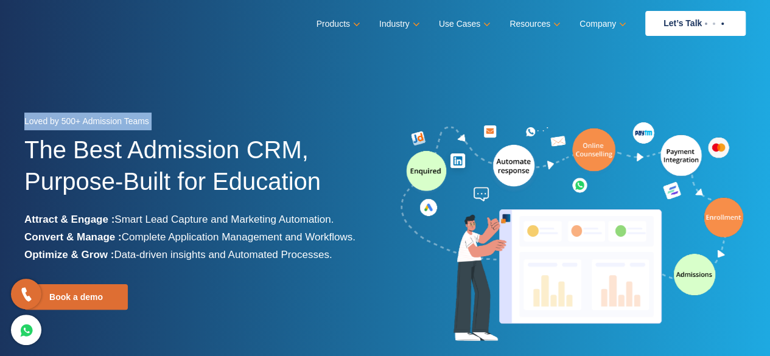
click at [134, 91] on section "Loved by 500+ Admission Teams The Best Admission CRM, Purpose-Built for Educati…" at bounding box center [385, 228] width 770 height 456
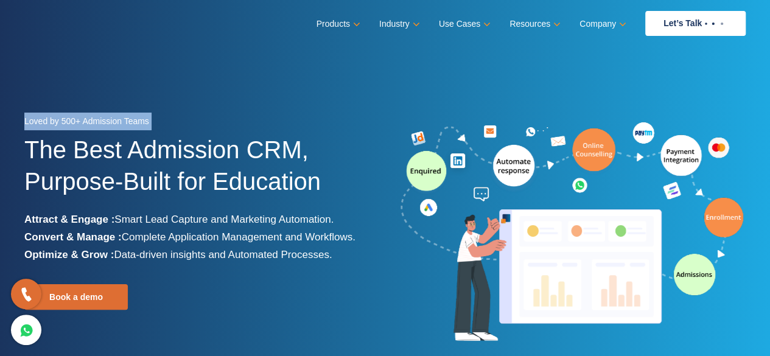
click at [134, 91] on section "Loved by 500+ Admission Teams The Best Admission CRM, Purpose-Built for Educati…" at bounding box center [385, 228] width 770 height 456
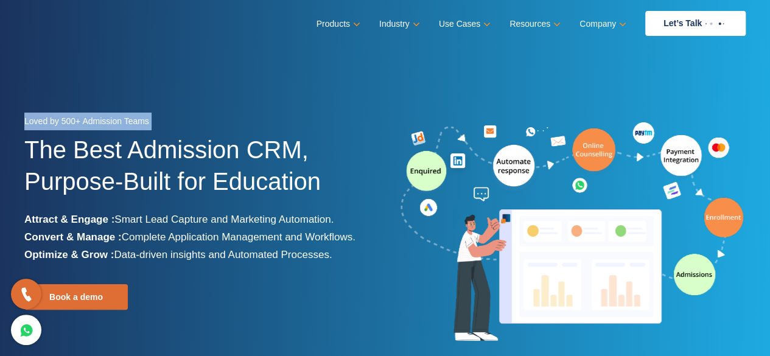
click at [134, 91] on section "Loved by 500+ Admission Teams The Best Admission CRM, Purpose-Built for Educati…" at bounding box center [385, 228] width 770 height 456
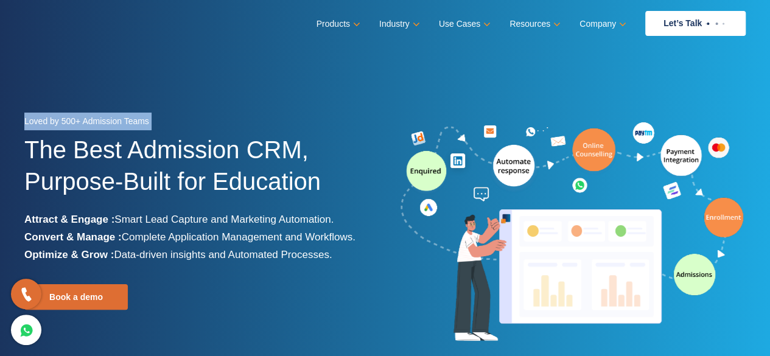
click at [134, 91] on section "Loved by 500+ Admission Teams The Best Admission CRM, Purpose-Built for Educati…" at bounding box center [385, 228] width 770 height 456
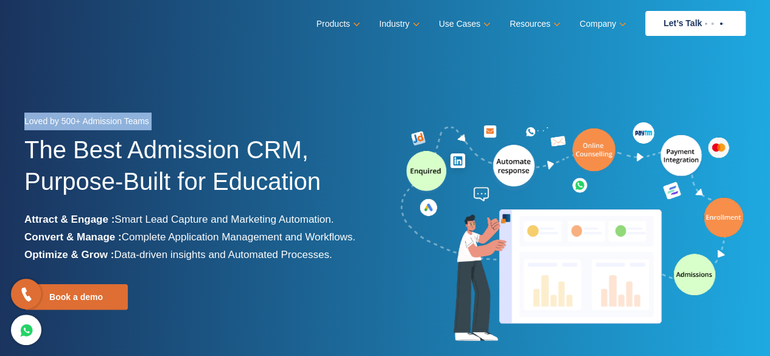
click at [134, 91] on section "Loved by 500+ Admission Teams The Best Admission CRM, Purpose-Built for Educati…" at bounding box center [385, 228] width 770 height 456
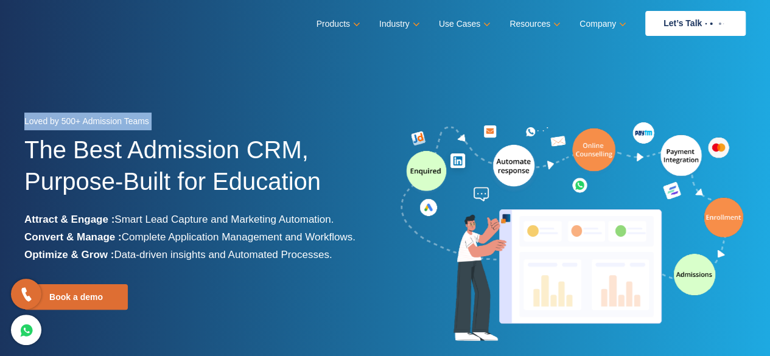
click at [134, 91] on section "Loved by 500+ Admission Teams The Best Admission CRM, Purpose-Built for Educati…" at bounding box center [385, 228] width 770 height 456
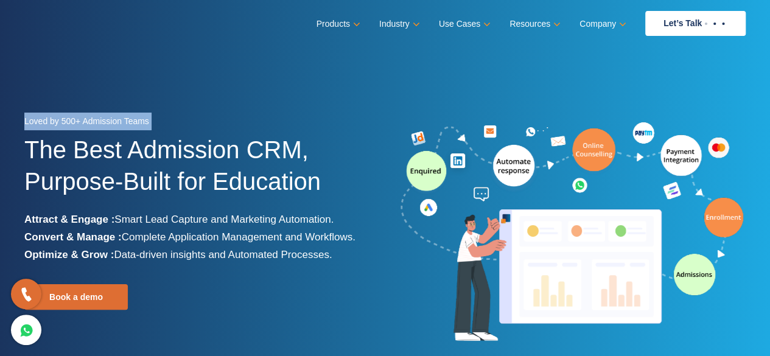
click at [134, 91] on section "Loved by 500+ Admission Teams The Best Admission CRM, Purpose-Built for Educati…" at bounding box center [385, 228] width 770 height 456
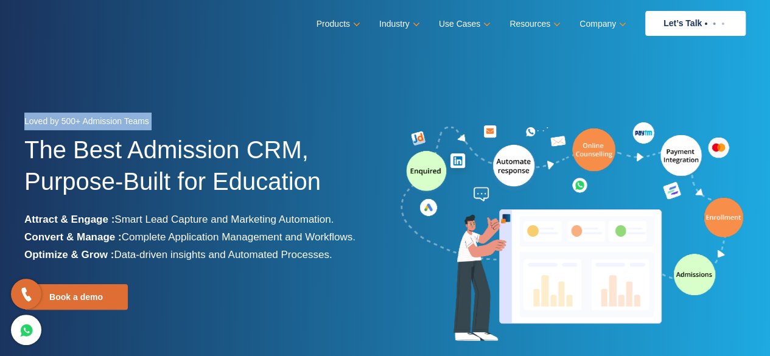
click at [134, 91] on section "Loved by 500+ Admission Teams The Best Admission CRM, Purpose-Built for Educati…" at bounding box center [385, 228] width 770 height 456
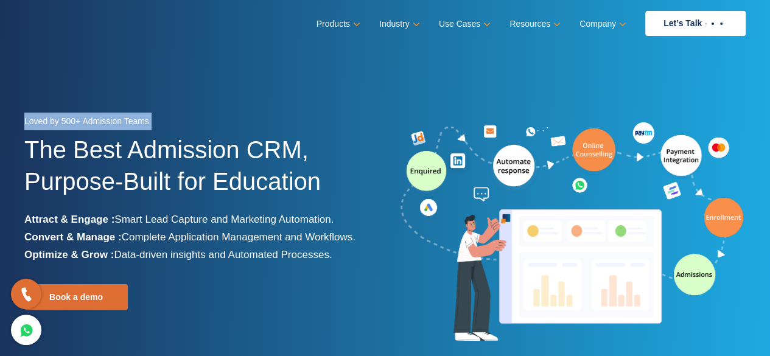
click at [134, 91] on section "Loved by 500+ Admission Teams The Best Admission CRM, Purpose-Built for Educati…" at bounding box center [385, 228] width 770 height 456
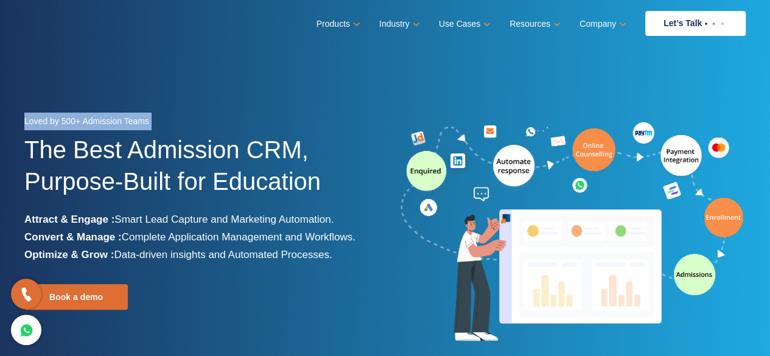
click at [134, 91] on section "Loved by 500+ Admission Teams The Best Admission CRM, Purpose-Built for Educati…" at bounding box center [385, 228] width 770 height 456
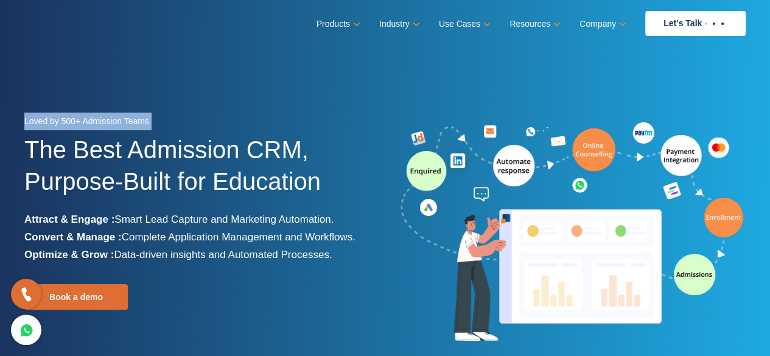
click at [134, 91] on section "Loved by 500+ Admission Teams The Best Admission CRM, Purpose-Built for Educati…" at bounding box center [385, 228] width 770 height 456
click at [135, 91] on section "Loved by 500+ Admission Teams The Best Admission CRM, Purpose-Built for Educati…" at bounding box center [385, 228] width 770 height 456
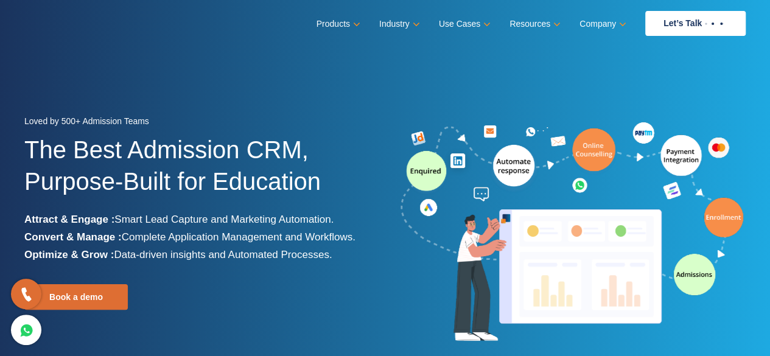
click at [134, 93] on section "Loved by 500+ Admission Teams The Best Admission CRM, Purpose-Built for Educati…" at bounding box center [385, 228] width 770 height 456
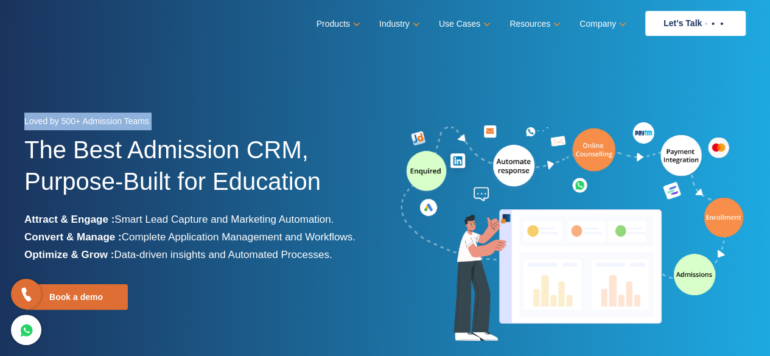
click at [134, 93] on section "Loved by 500+ Admission Teams The Best Admission CRM, Purpose-Built for Educati…" at bounding box center [385, 228] width 770 height 456
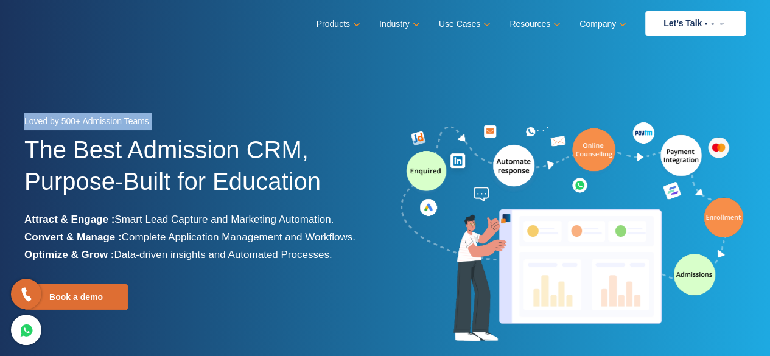
click at [134, 93] on section "Loved by 500+ Admission Teams The Best Admission CRM, Purpose-Built for Educati…" at bounding box center [385, 228] width 770 height 456
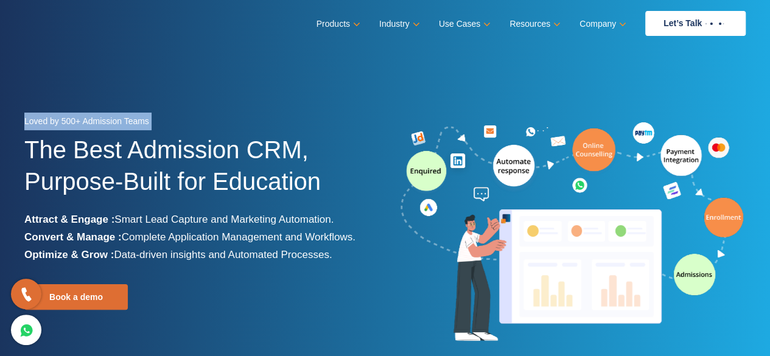
click at [134, 93] on section "Loved by 500+ Admission Teams The Best Admission CRM, Purpose-Built for Educati…" at bounding box center [385, 228] width 770 height 456
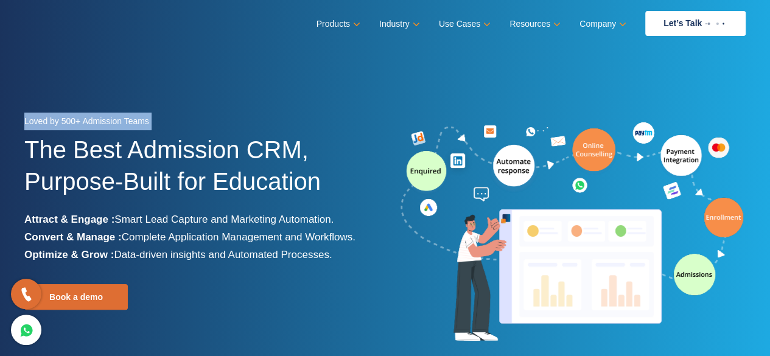
click at [134, 93] on section "Loved by 500+ Admission Teams The Best Admission CRM, Purpose-Built for Educati…" at bounding box center [385, 228] width 770 height 456
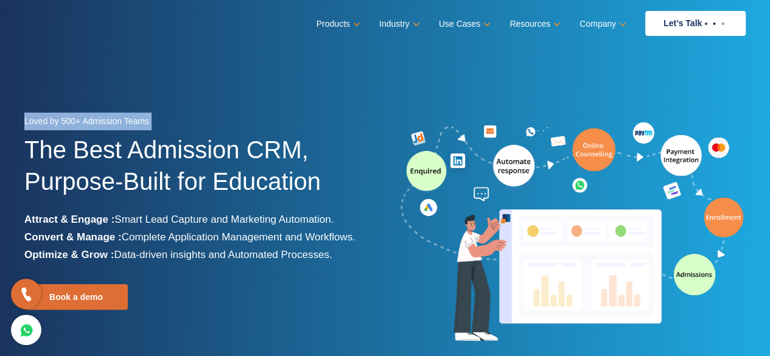
click at [133, 93] on section "Loved by 500+ Admission Teams The Best Admission CRM, Purpose-Built for Educati…" at bounding box center [385, 228] width 770 height 456
click at [130, 92] on section "Loved by 500+ Admission Teams The Best Admission CRM, Purpose-Built for Educati…" at bounding box center [385, 228] width 770 height 456
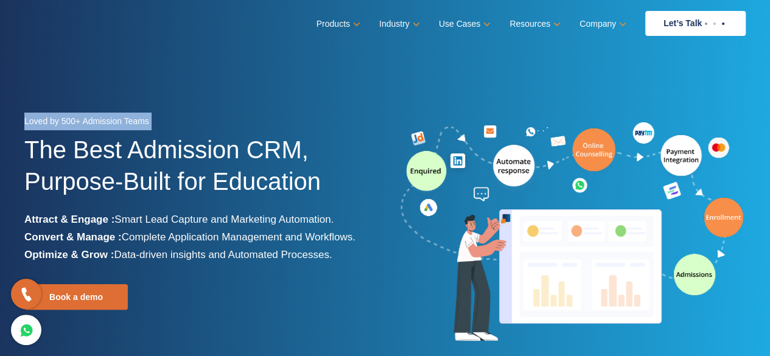
click at [130, 92] on section "Loved by 500+ Admission Teams The Best Admission CRM, Purpose-Built for Educati…" at bounding box center [385, 228] width 770 height 456
click at [127, 92] on section "Loved by 500+ Admission Teams The Best Admission CRM, Purpose-Built for Educati…" at bounding box center [385, 228] width 770 height 456
click at [127, 91] on section "Loved by 500+ Admission Teams The Best Admission CRM, Purpose-Built for Educati…" at bounding box center [385, 228] width 770 height 456
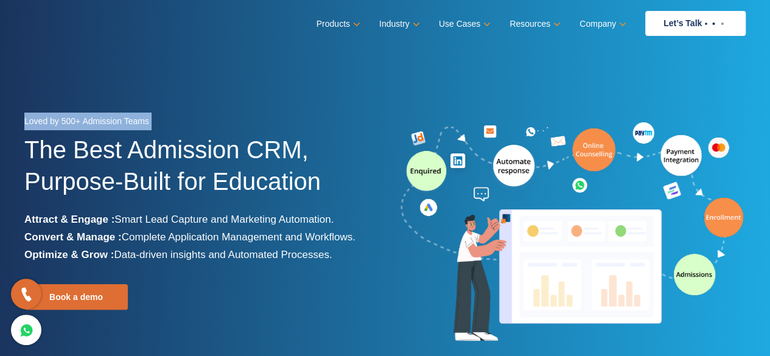
click at [127, 91] on section "Loved by 500+ Admission Teams The Best Admission CRM, Purpose-Built for Educati…" at bounding box center [385, 228] width 770 height 456
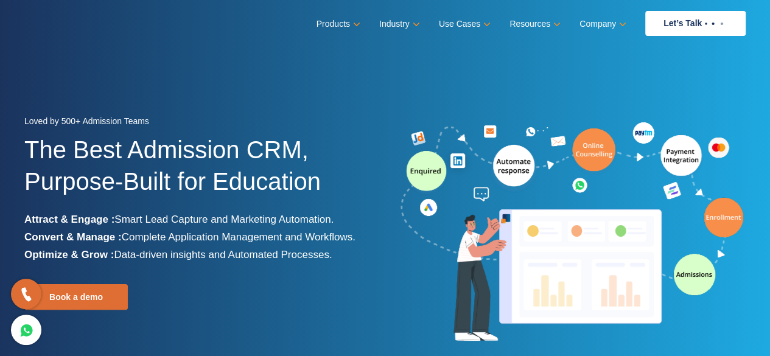
click at [127, 91] on section "Loved by 500+ Admission Teams The Best Admission CRM, Purpose-Built for Educati…" at bounding box center [385, 228] width 770 height 456
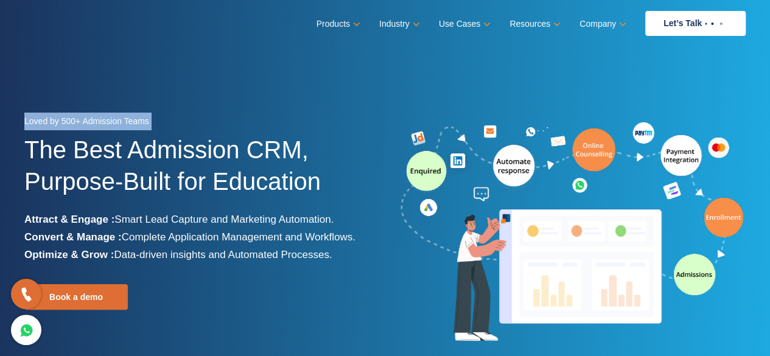
click at [127, 91] on section "Loved by 500+ Admission Teams The Best Admission CRM, Purpose-Built for Educati…" at bounding box center [385, 228] width 770 height 456
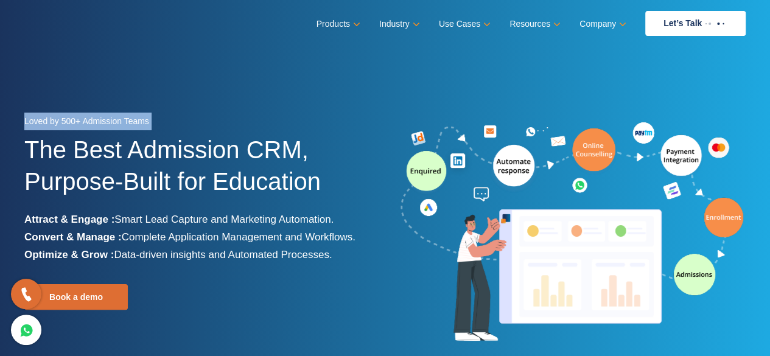
click at [127, 91] on section "Loved by 500+ Admission Teams The Best Admission CRM, Purpose-Built for Educati…" at bounding box center [385, 228] width 770 height 456
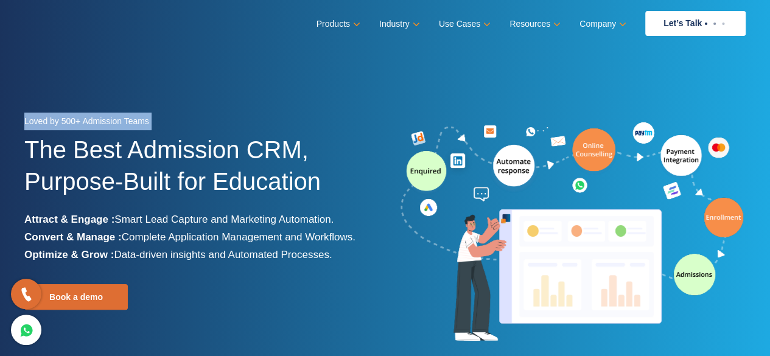
click at [127, 91] on section "Loved by 500+ Admission Teams The Best Admission CRM, Purpose-Built for Educati…" at bounding box center [385, 228] width 770 height 456
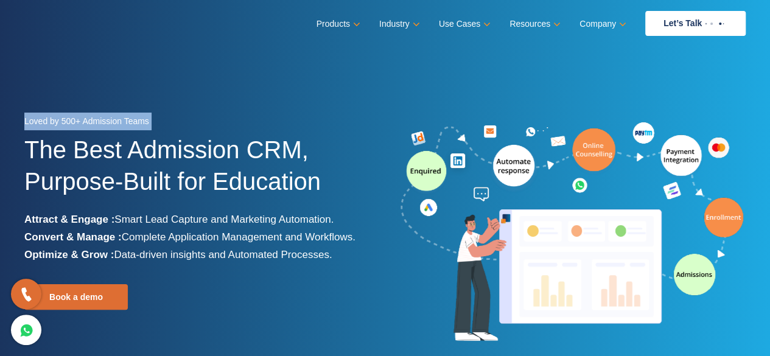
click at [127, 91] on section "Loved by 500+ Admission Teams The Best Admission CRM, Purpose-Built for Educati…" at bounding box center [385, 228] width 770 height 456
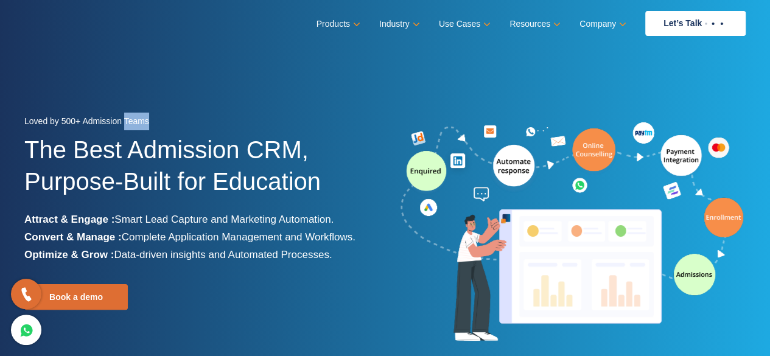
click at [127, 91] on section "Loved by 500+ Admission Teams The Best Admission CRM, Purpose-Built for Educati…" at bounding box center [385, 228] width 770 height 456
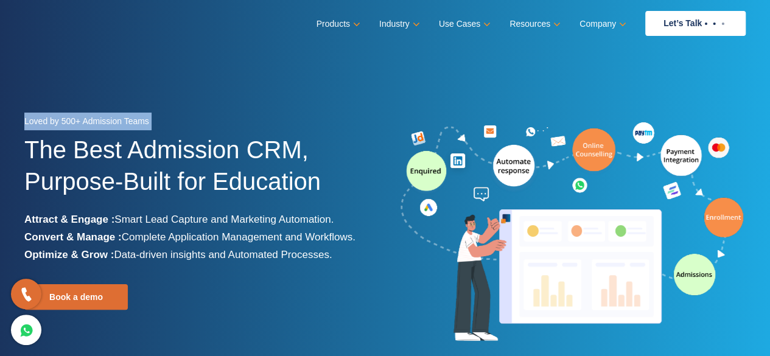
click at [127, 91] on section "Loved by 500+ Admission Teams The Best Admission CRM, Purpose-Built for Educati…" at bounding box center [385, 228] width 770 height 456
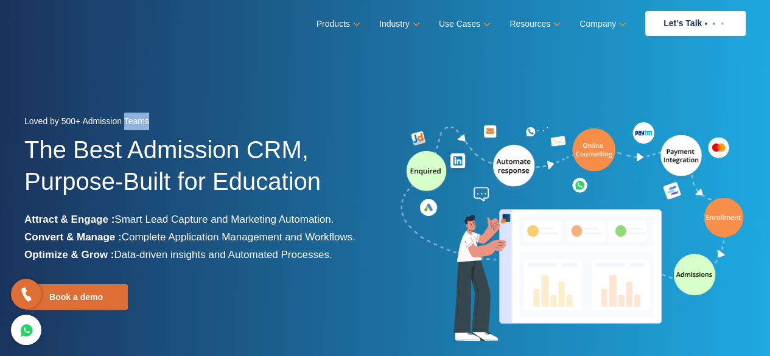
click at [127, 91] on section "Loved by 500+ Admission Teams The Best Admission CRM, Purpose-Built for Educati…" at bounding box center [385, 228] width 770 height 456
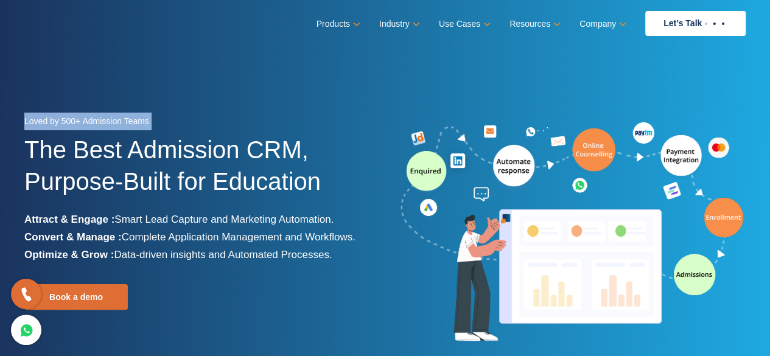
click at [127, 91] on section "Loved by 500+ Admission Teams The Best Admission CRM, Purpose-Built for Educati…" at bounding box center [385, 228] width 770 height 456
click at [124, 91] on section "Loved by 500+ Admission Teams The Best Admission CRM, Purpose-Built for Educati…" at bounding box center [385, 228] width 770 height 456
